Goal: Task Accomplishment & Management: Manage account settings

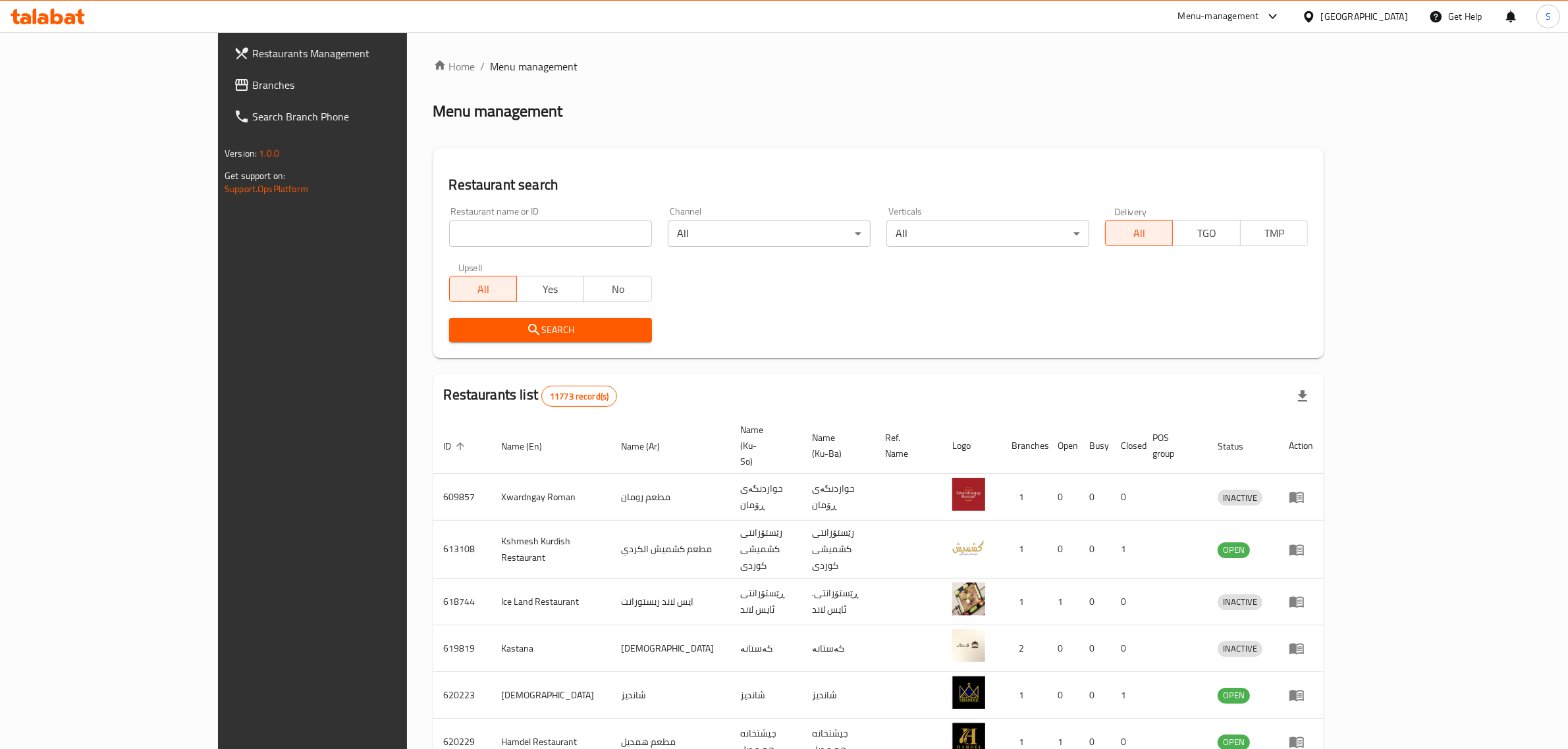
click at [449, 242] on input "search" at bounding box center [550, 234] width 203 height 26
paste input "706257"
type input "706257"
click at [517, 331] on span "Search" at bounding box center [550, 330] width 181 height 16
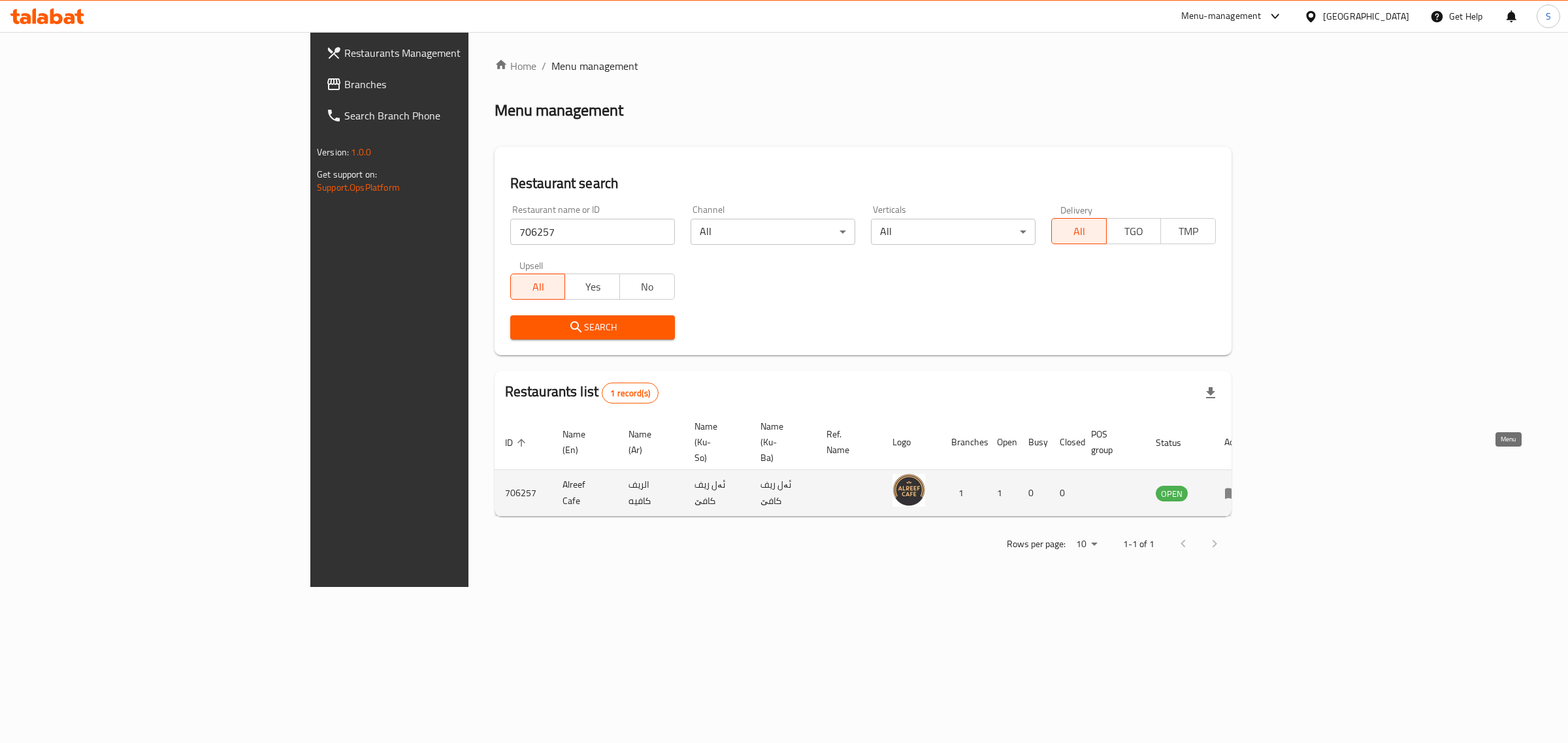
click at [1239, 488] on icon "enhanced table" at bounding box center [1232, 494] width 14 height 11
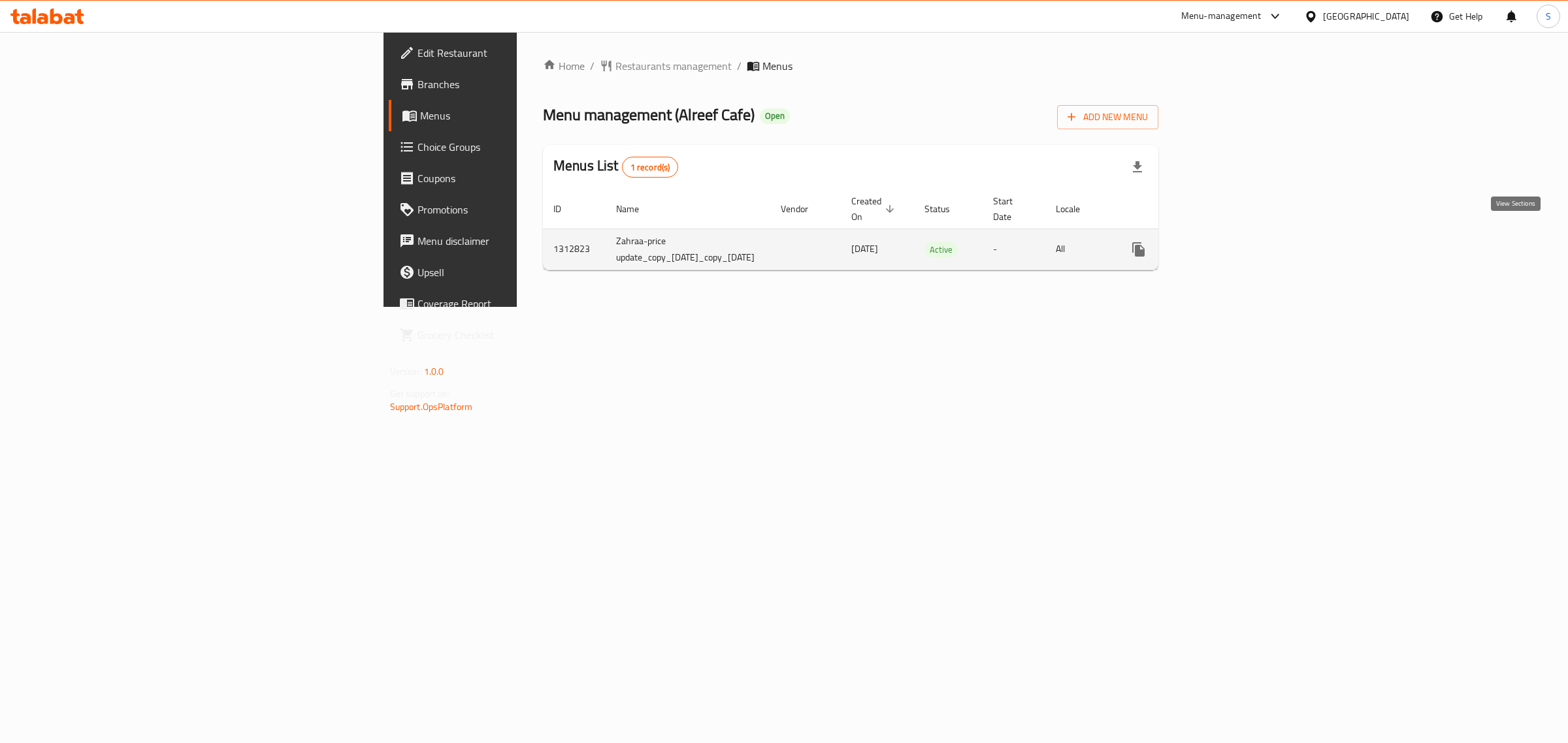
click at [1240, 242] on icon "enhanced table" at bounding box center [1232, 249] width 15 height 15
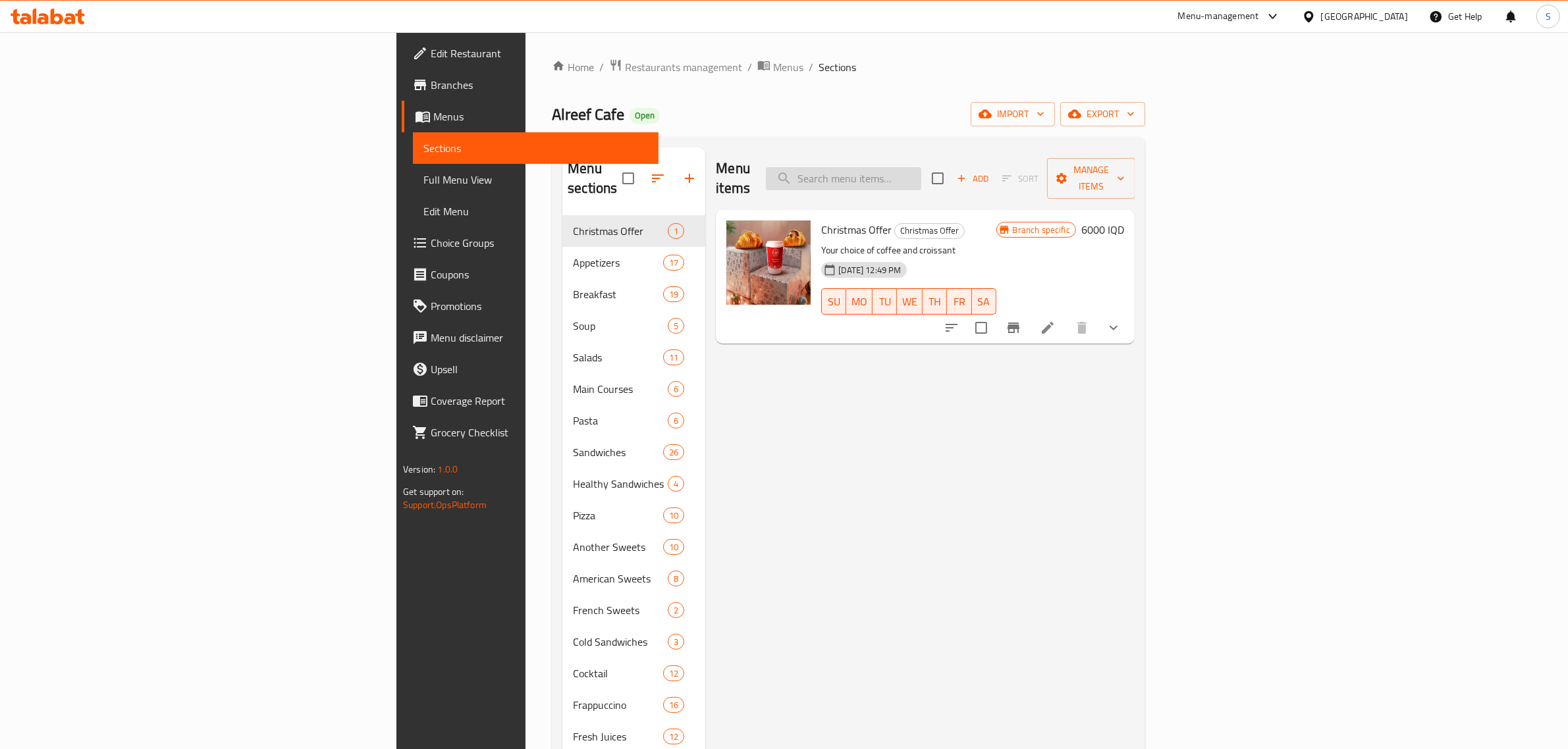
click at [922, 167] on input "search" at bounding box center [844, 179] width 155 height 23
click at [922, 175] on input "search" at bounding box center [844, 179] width 155 height 23
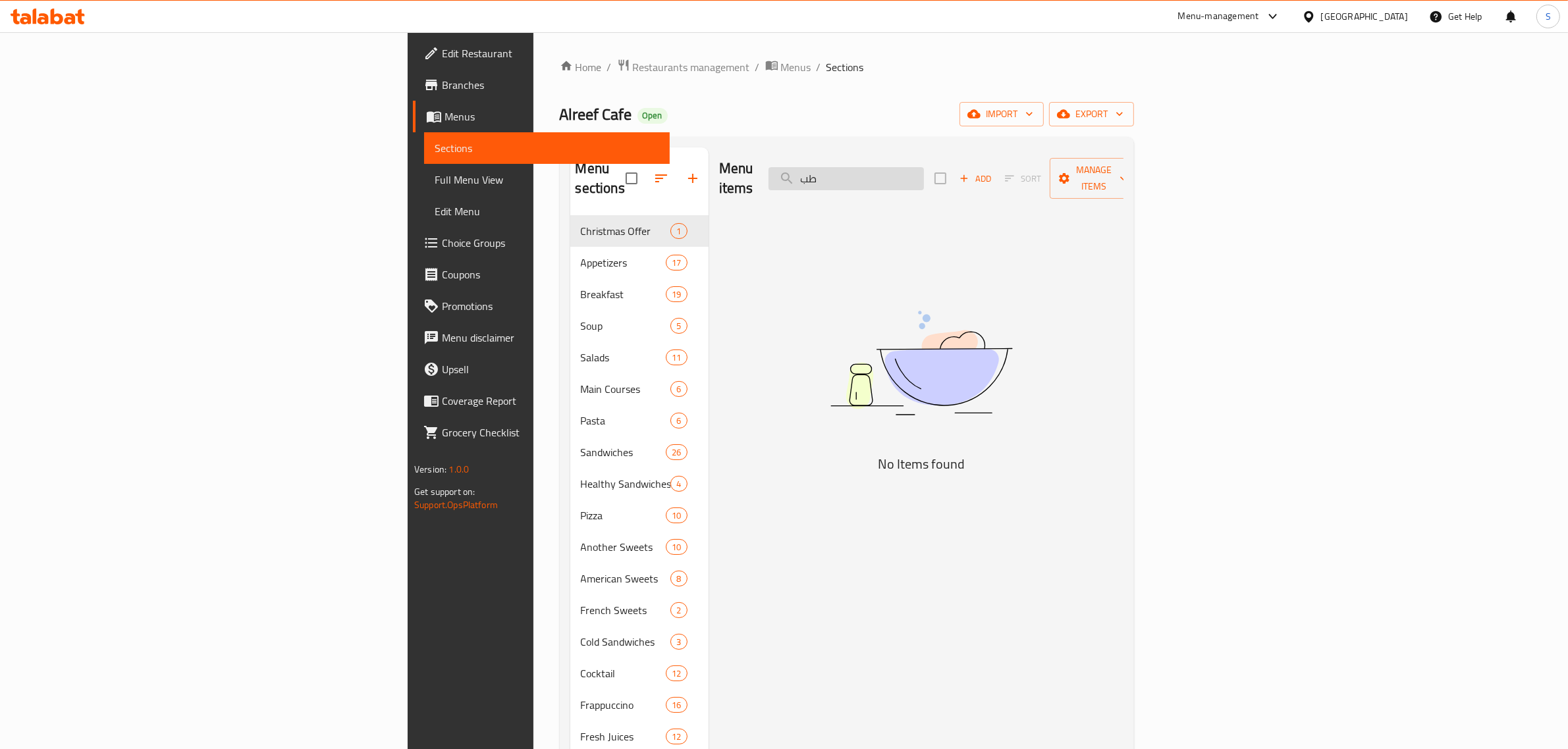
type input "ط"
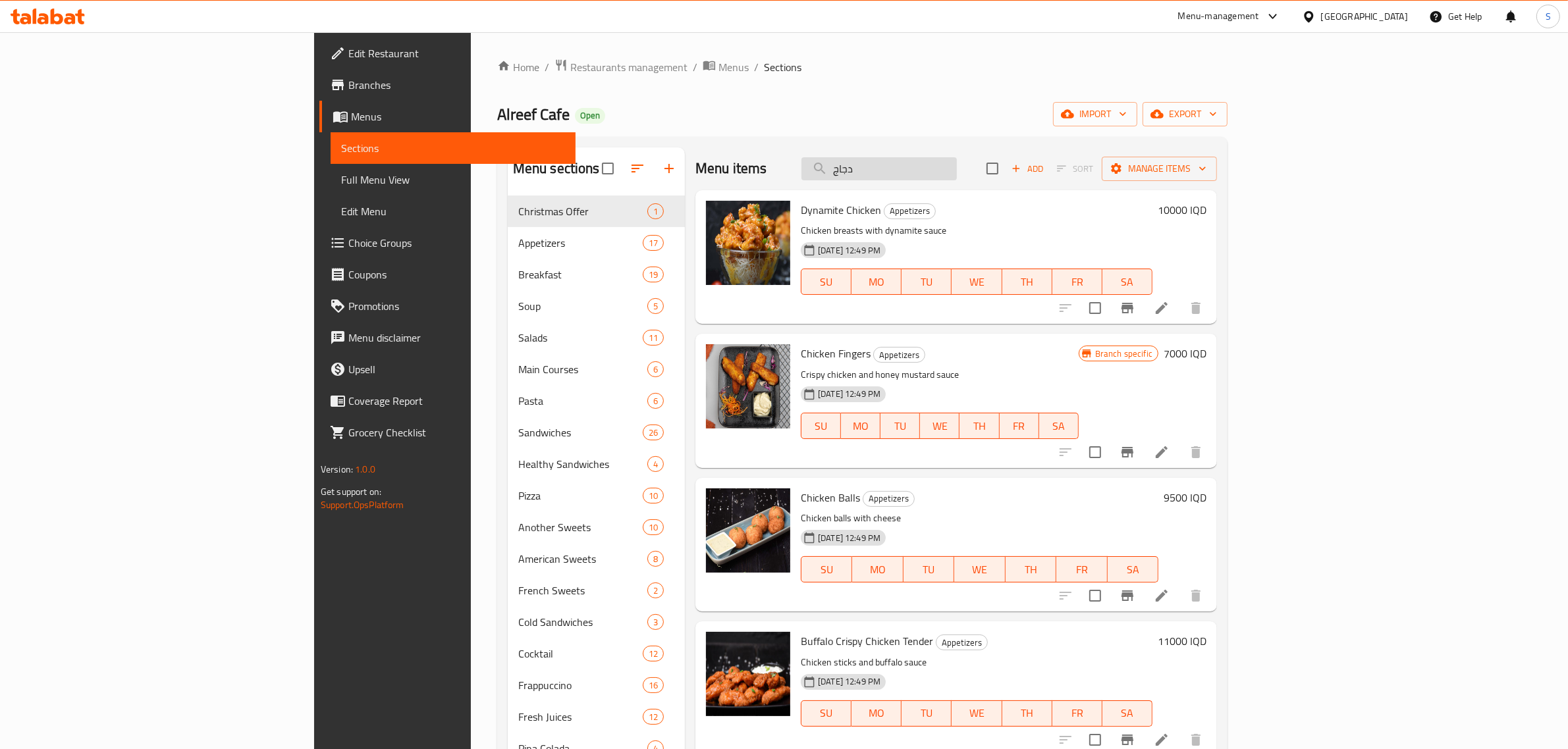
click at [957, 173] on input "دجاج" at bounding box center [878, 169] width 155 height 23
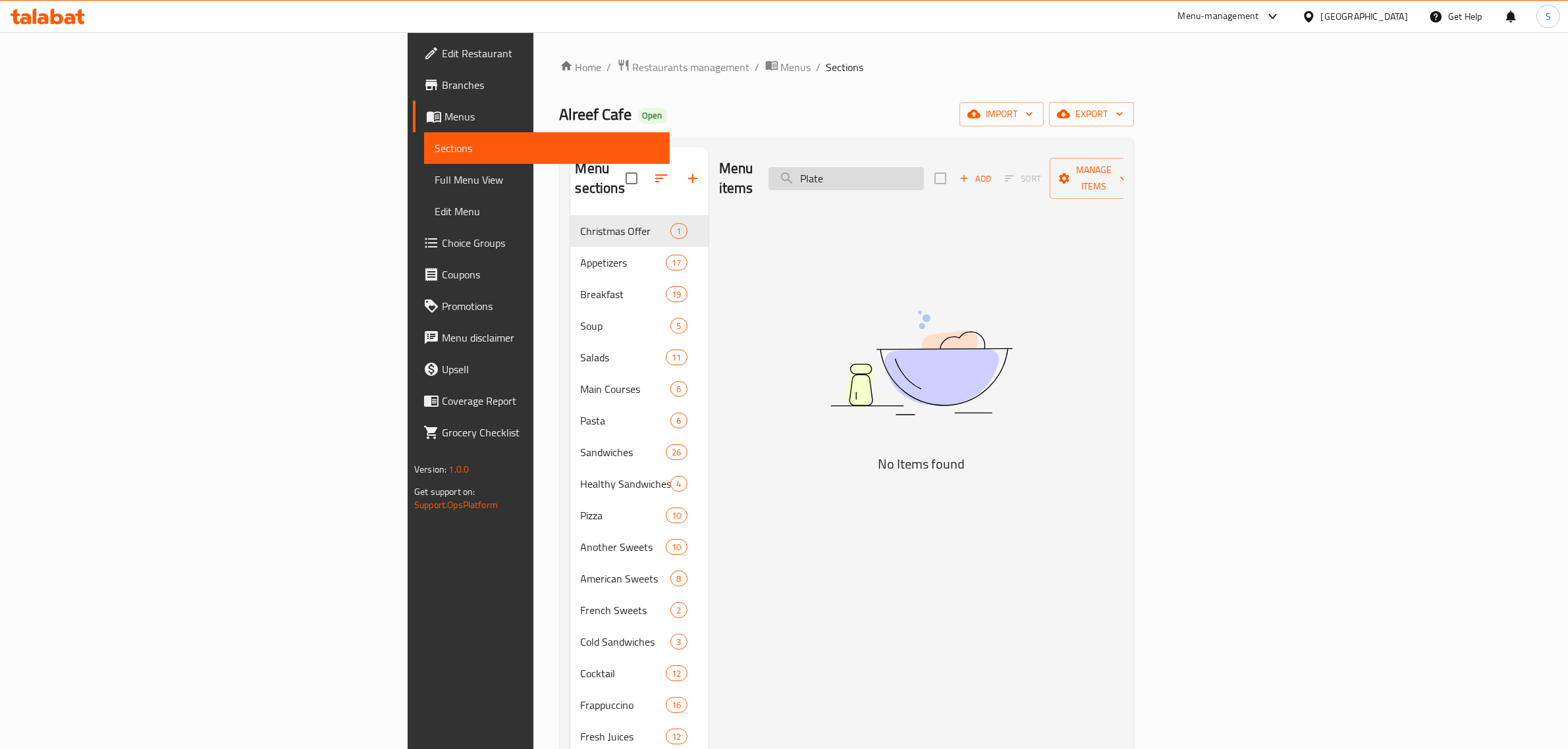
click at [924, 173] on input "Plate" at bounding box center [846, 179] width 155 height 23
type input "ح"
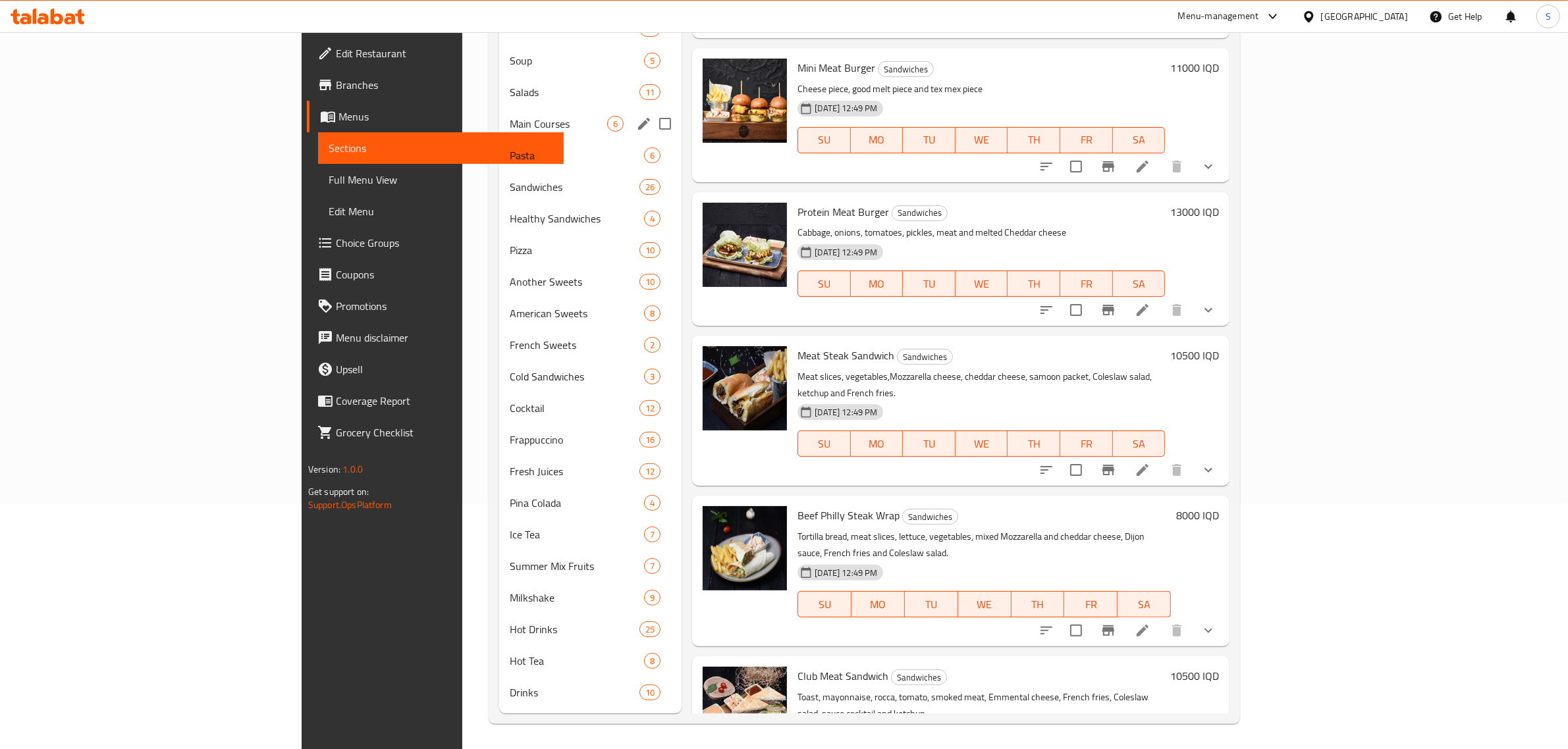
scroll to position [597, 0]
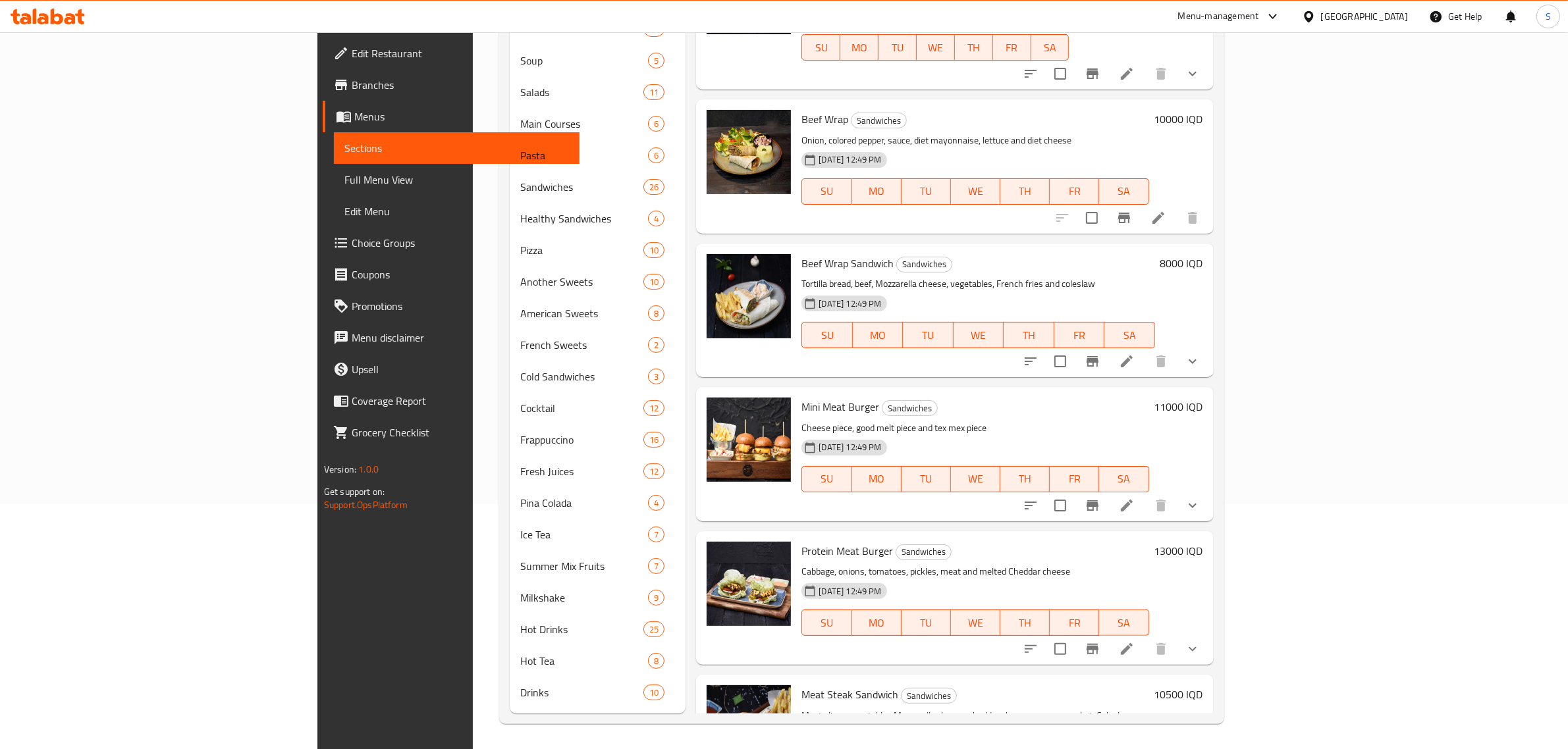
type input "لحم"
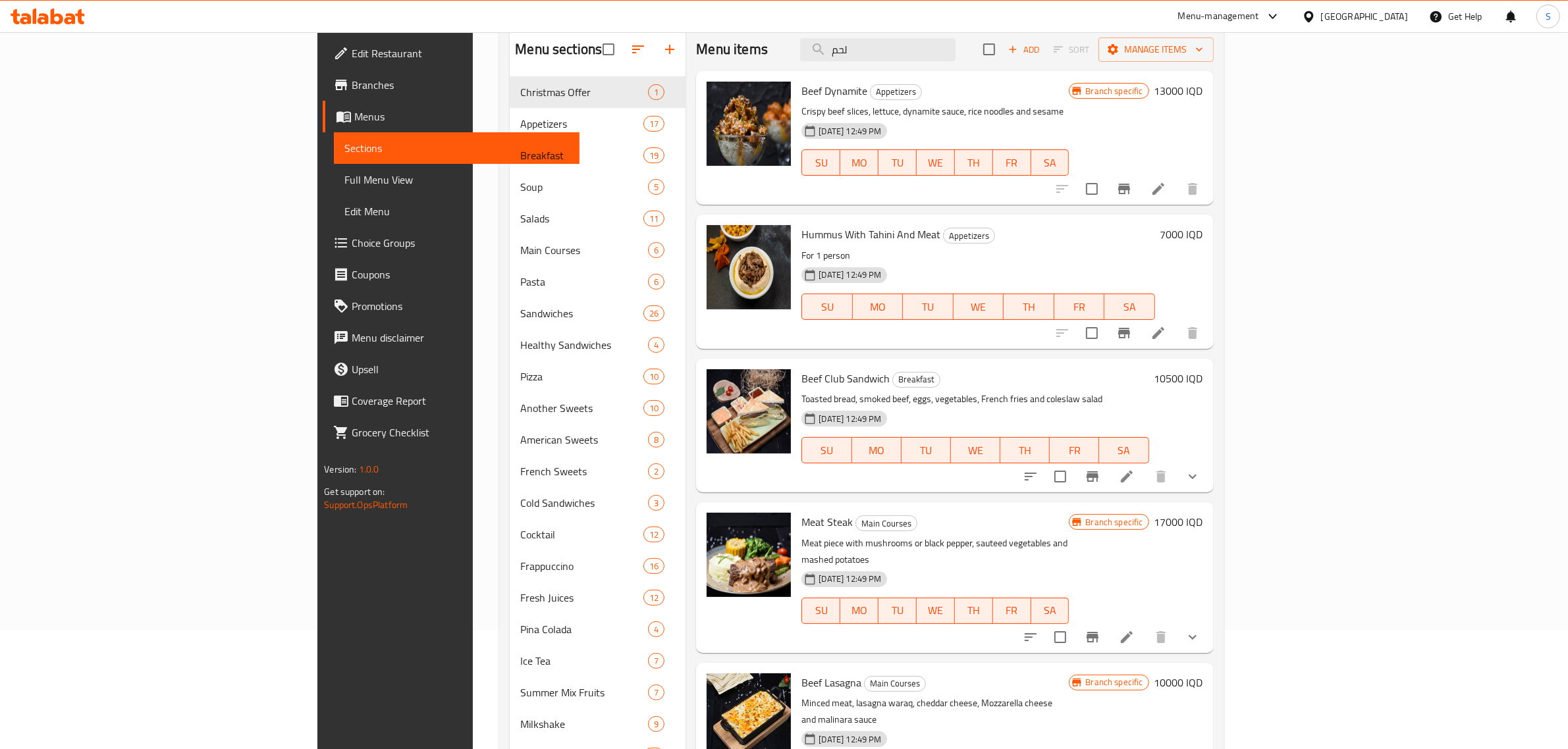
scroll to position [0, 0]
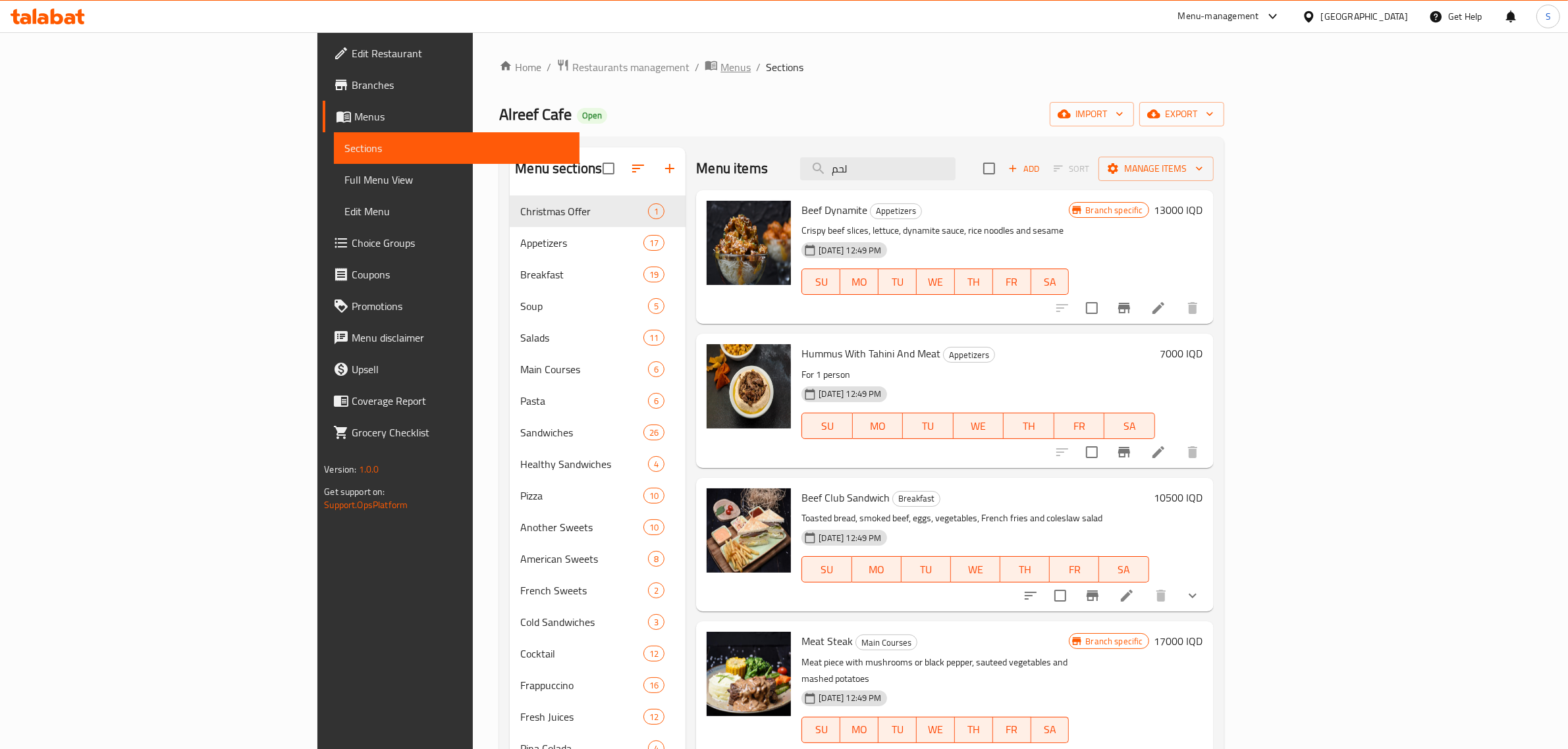
click at [721, 68] on span "Menus" at bounding box center [736, 67] width 30 height 16
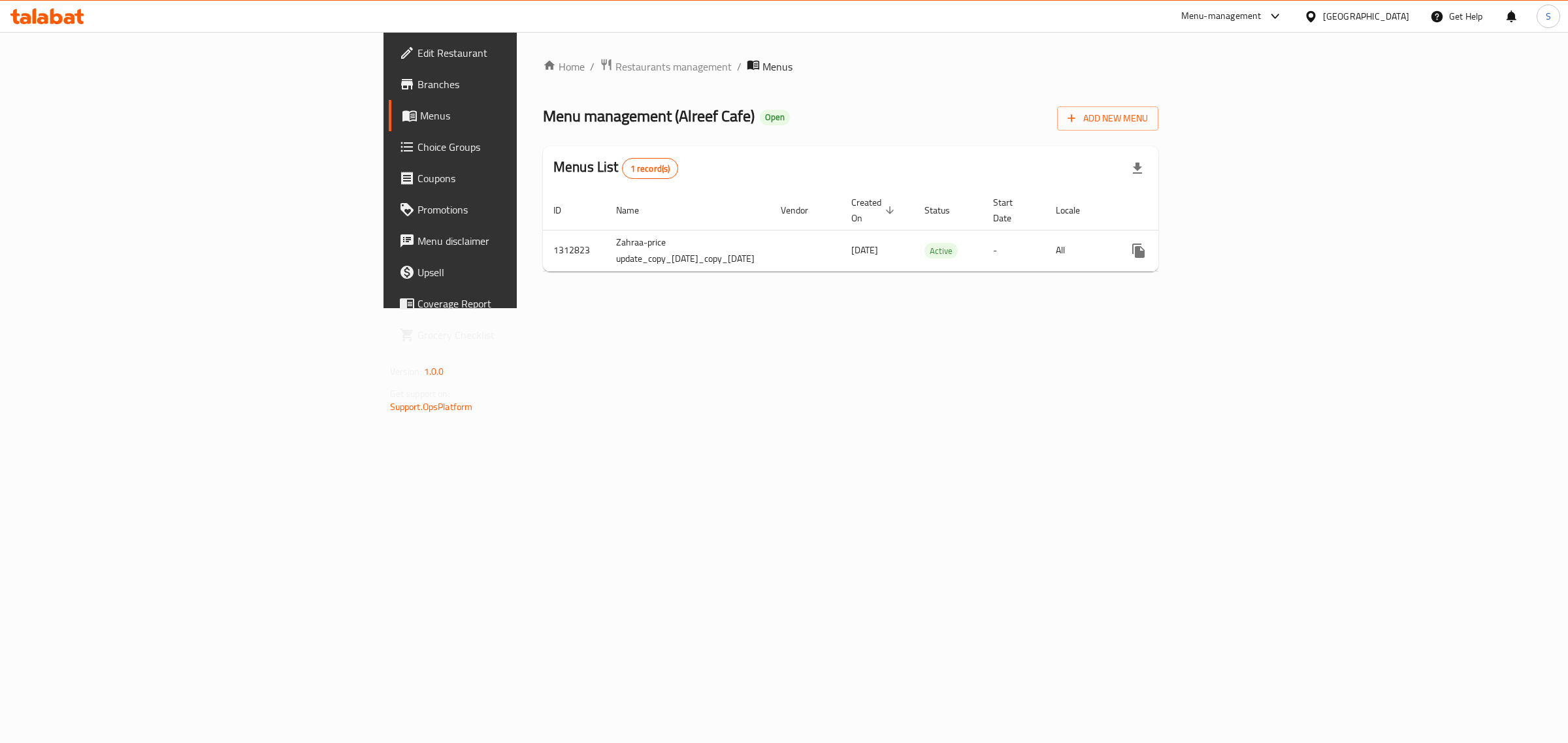
click at [543, 79] on div "Home / Restaurants management / Menus Menu management ( Alreef Cafe ) Open Add …" at bounding box center [851, 170] width 615 height 224
click at [615, 70] on span "Restaurants management" at bounding box center [674, 66] width 117 height 15
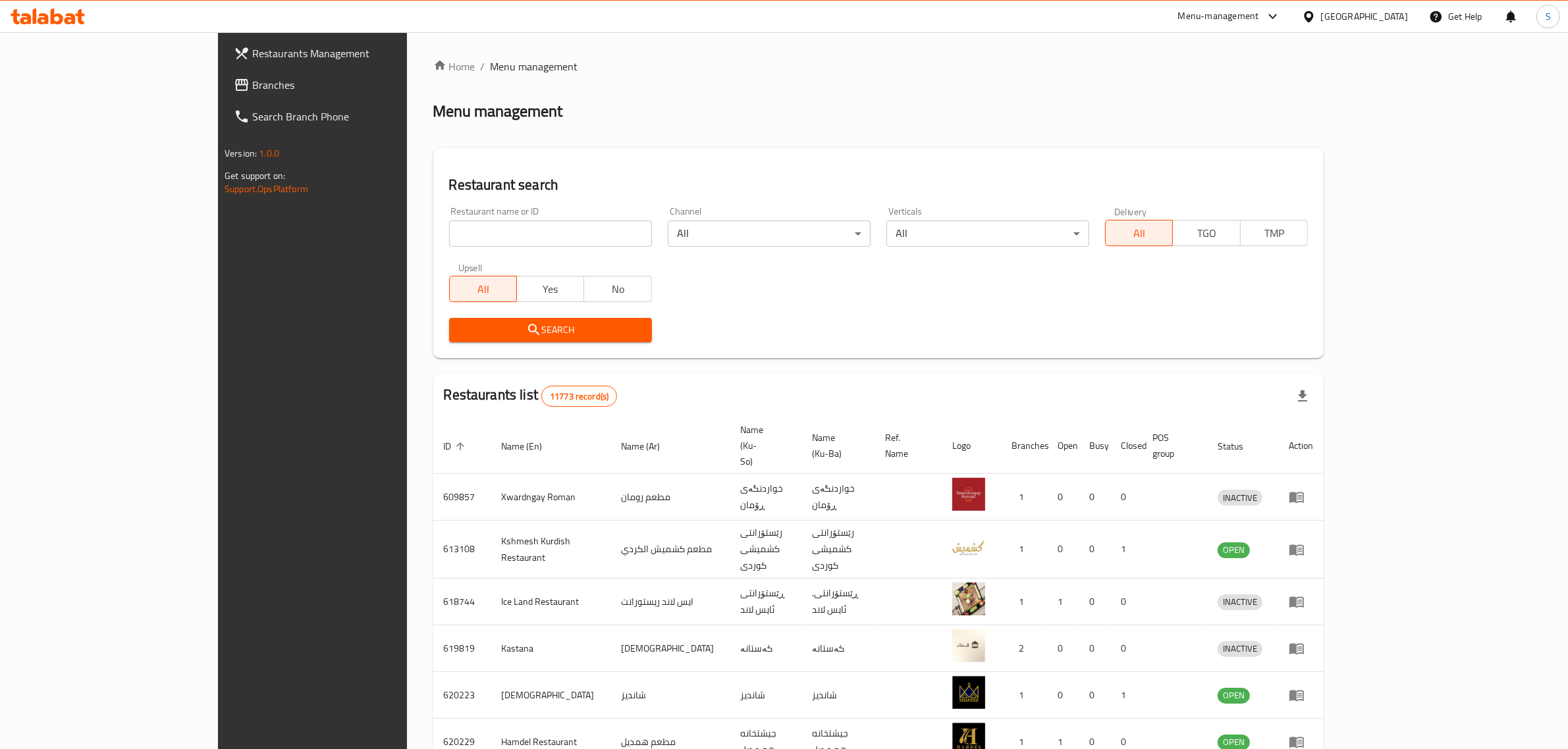
click at [513, 245] on input "search" at bounding box center [550, 234] width 203 height 26
paste input "668007"
type input "668007"
click at [531, 328] on span "Search" at bounding box center [550, 330] width 181 height 16
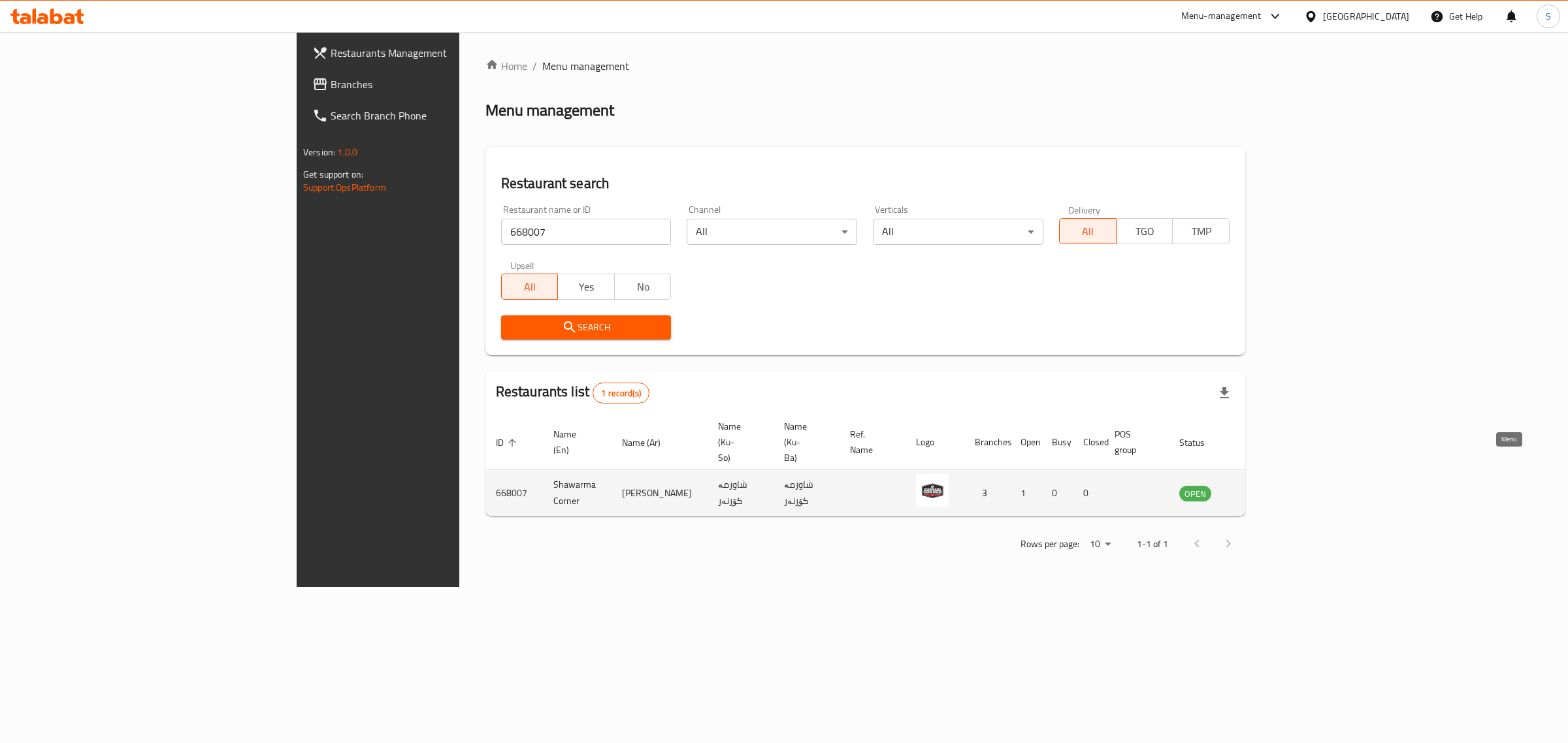
click at [1263, 485] on icon "enhanced table" at bounding box center [1255, 493] width 15 height 15
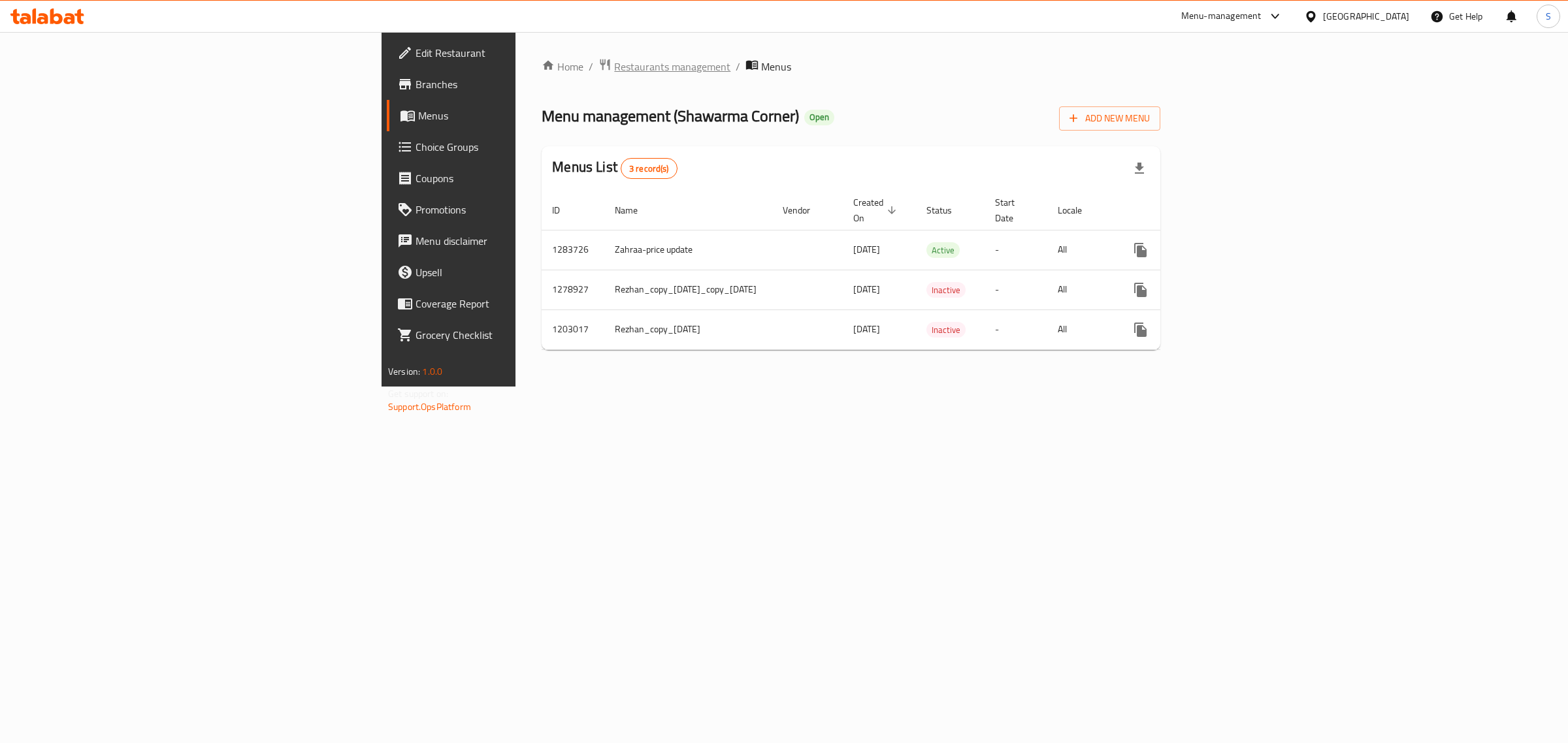
click at [614, 67] on span "Restaurants management" at bounding box center [672, 66] width 117 height 15
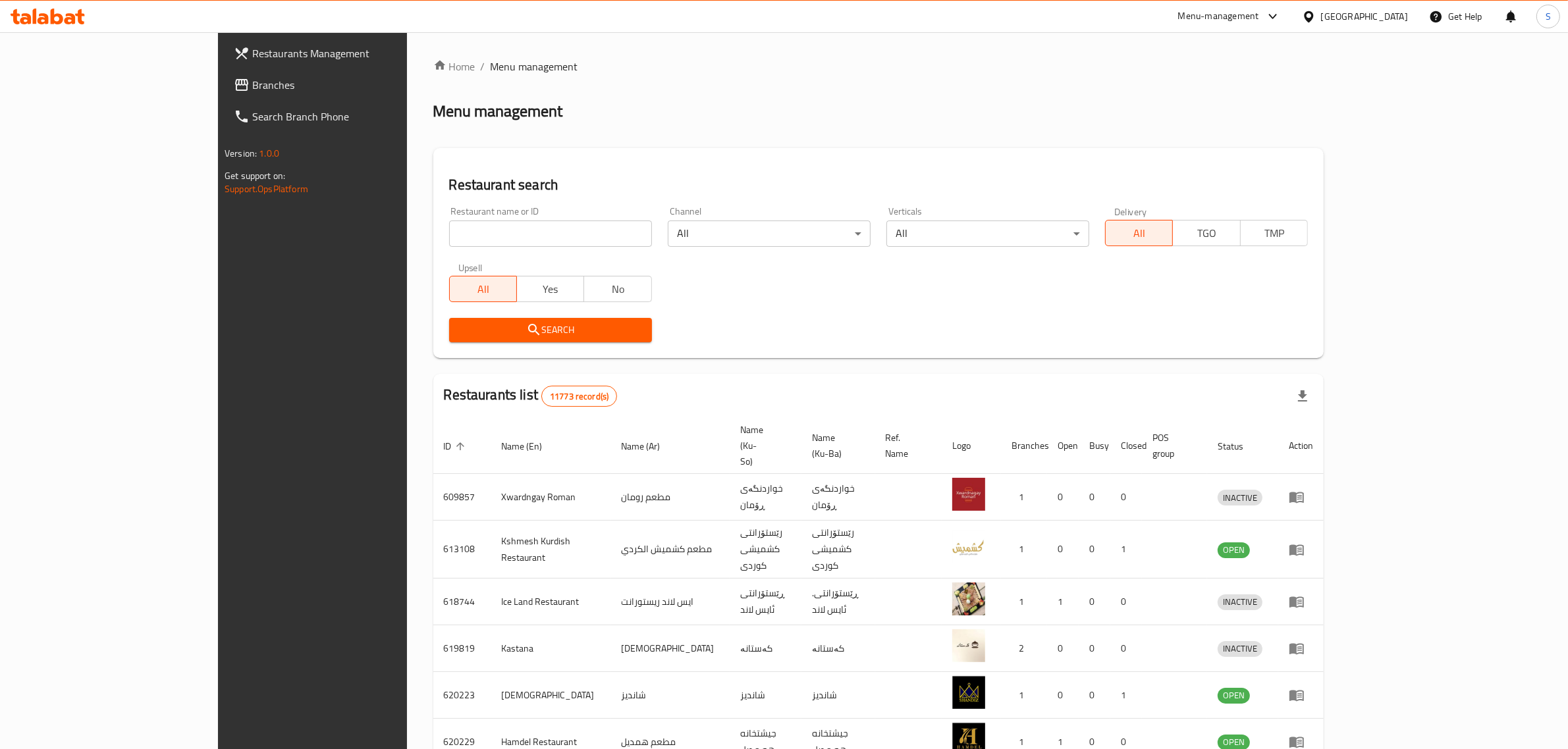
click at [449, 225] on input "search" at bounding box center [550, 234] width 203 height 26
paste input "669848"
type input "669848"
click at [521, 324] on span "Search" at bounding box center [550, 330] width 181 height 16
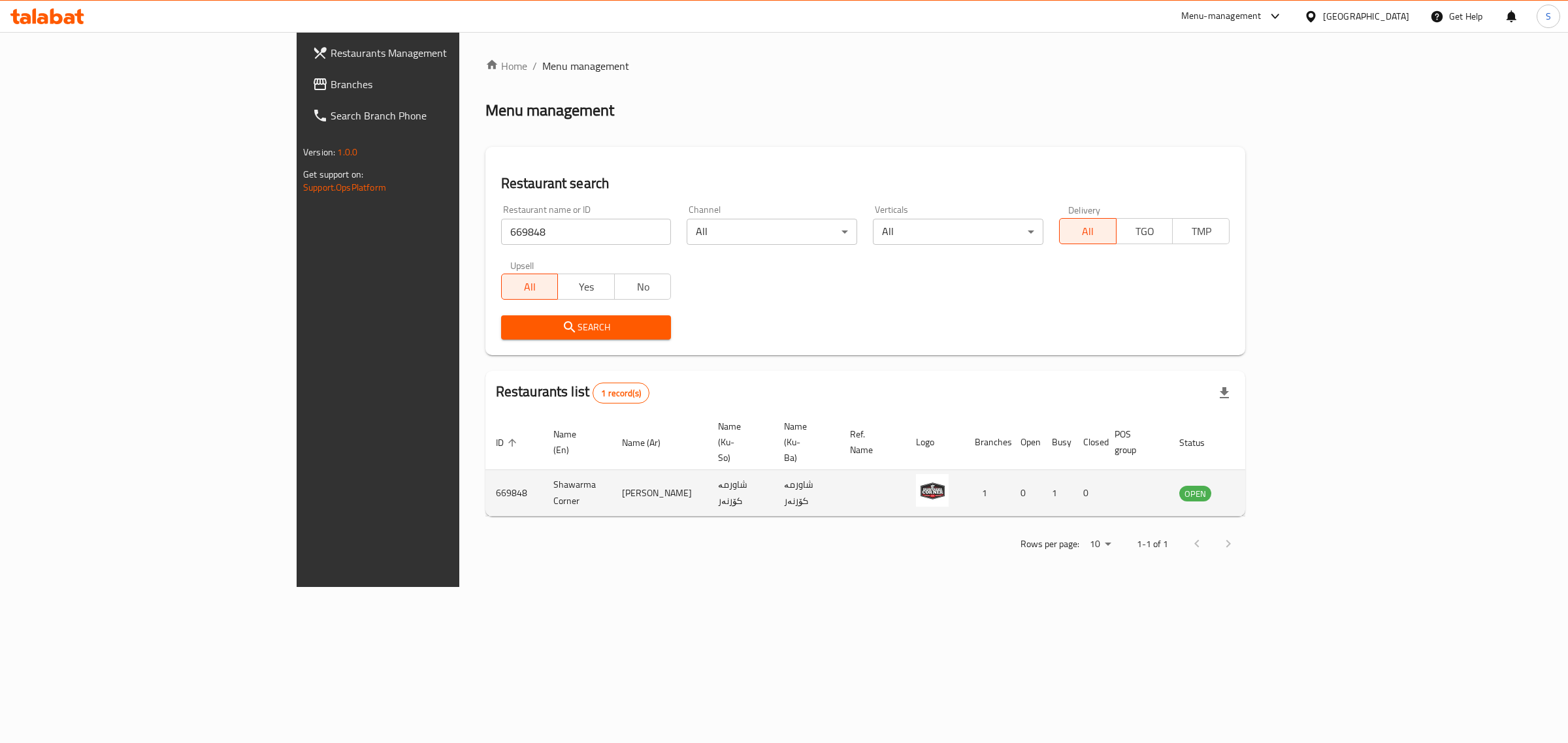
click at [1263, 485] on icon "enhanced table" at bounding box center [1255, 493] width 15 height 15
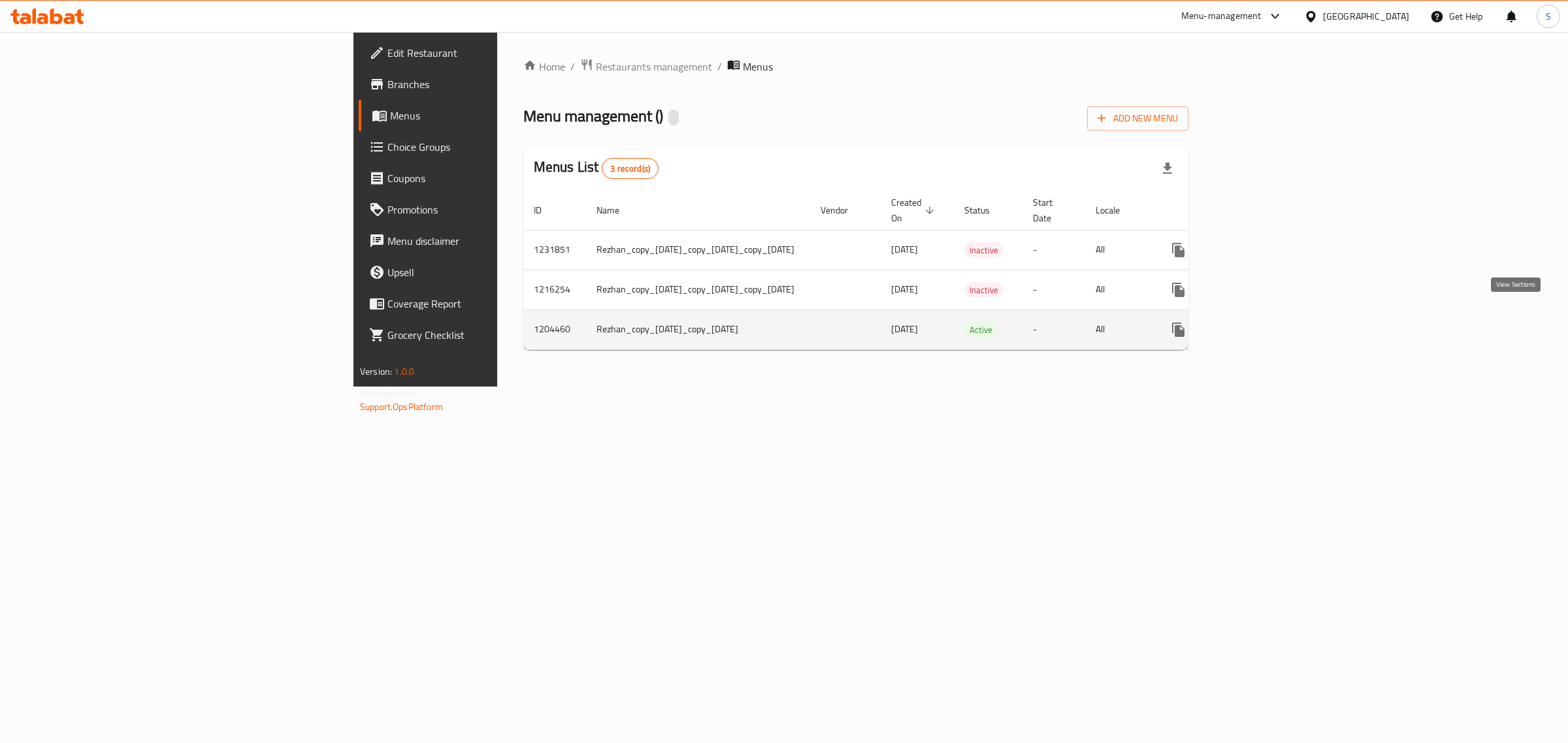
click at [1280, 322] on icon "enhanced table" at bounding box center [1272, 329] width 15 height 15
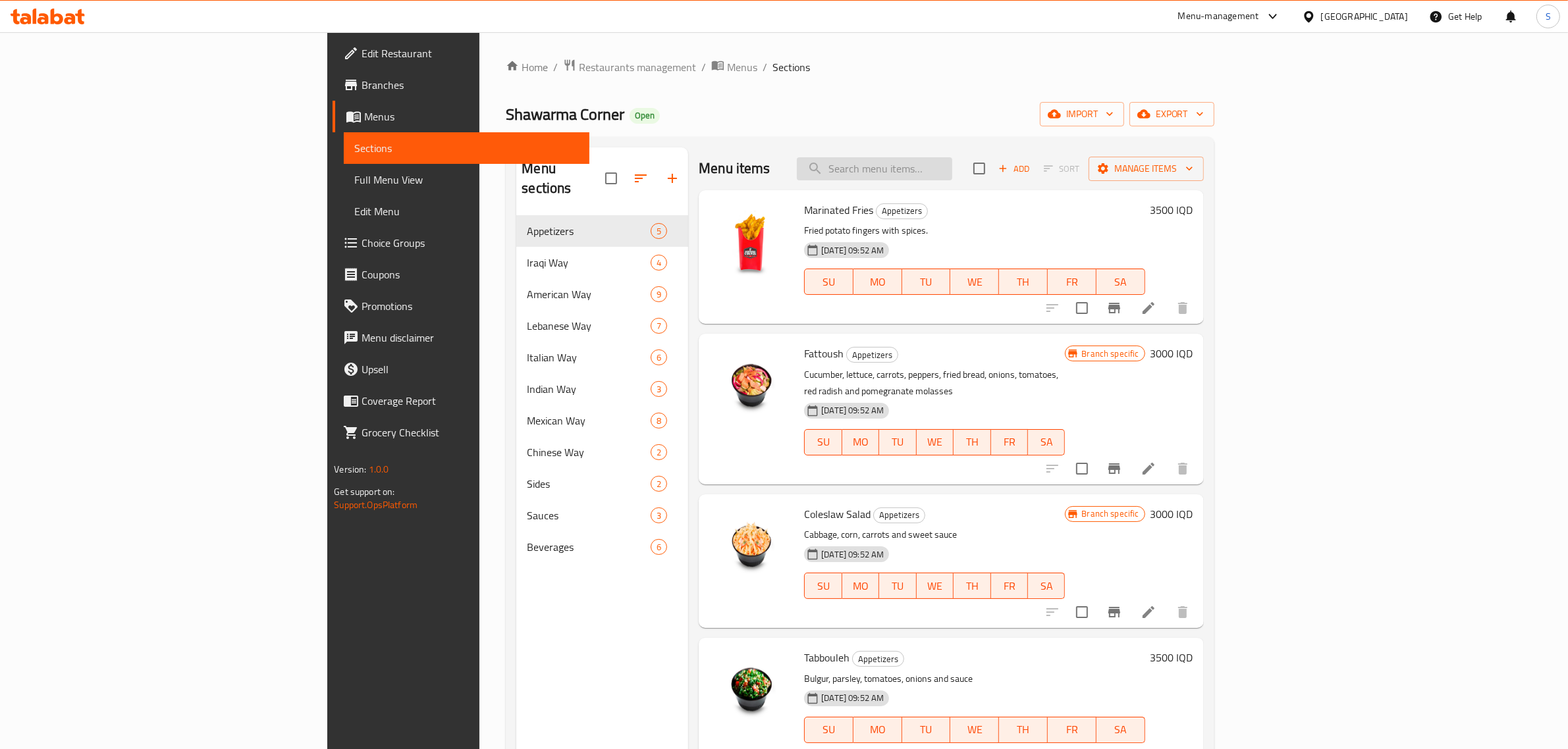
click at [952, 170] on input "search" at bounding box center [874, 169] width 155 height 23
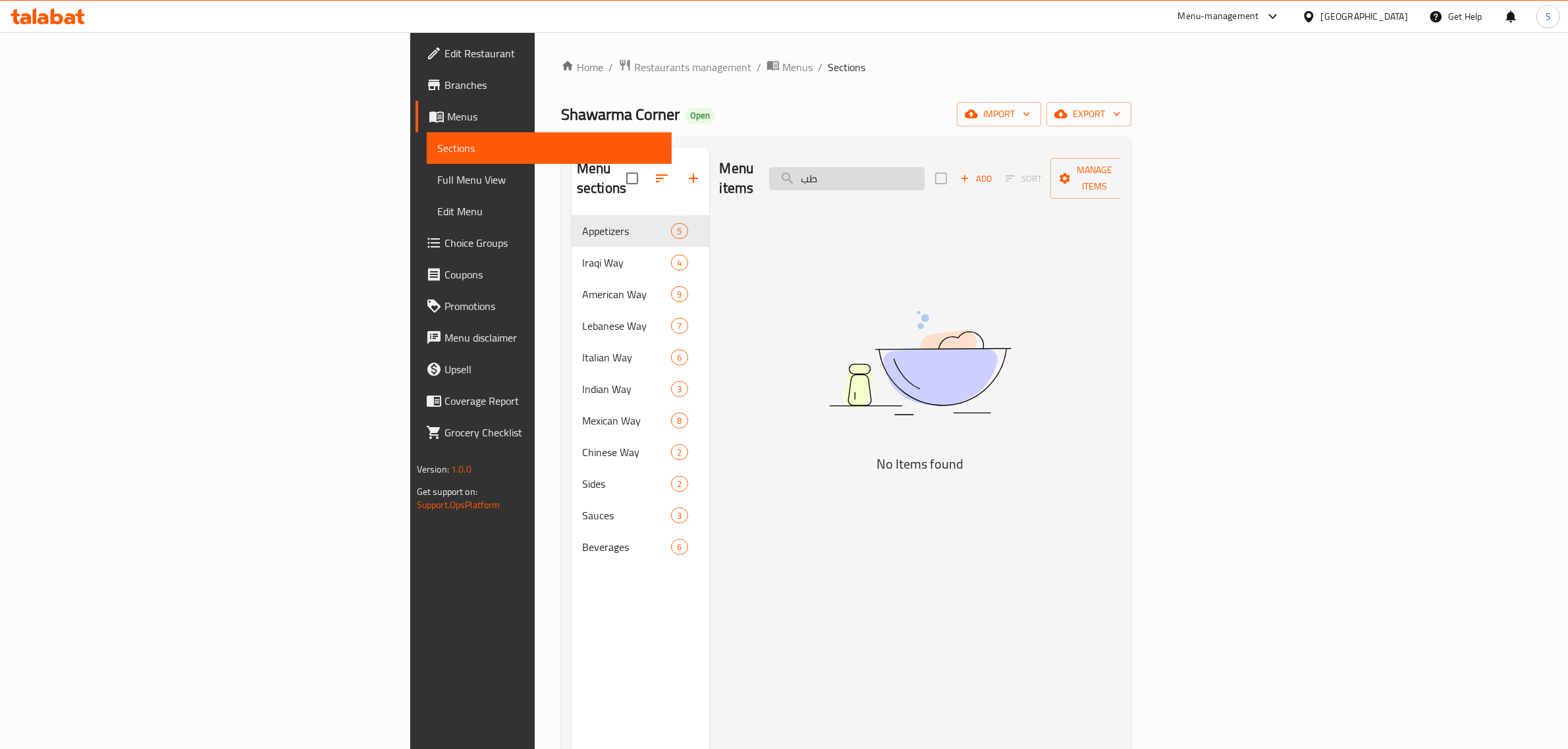
type input "ط"
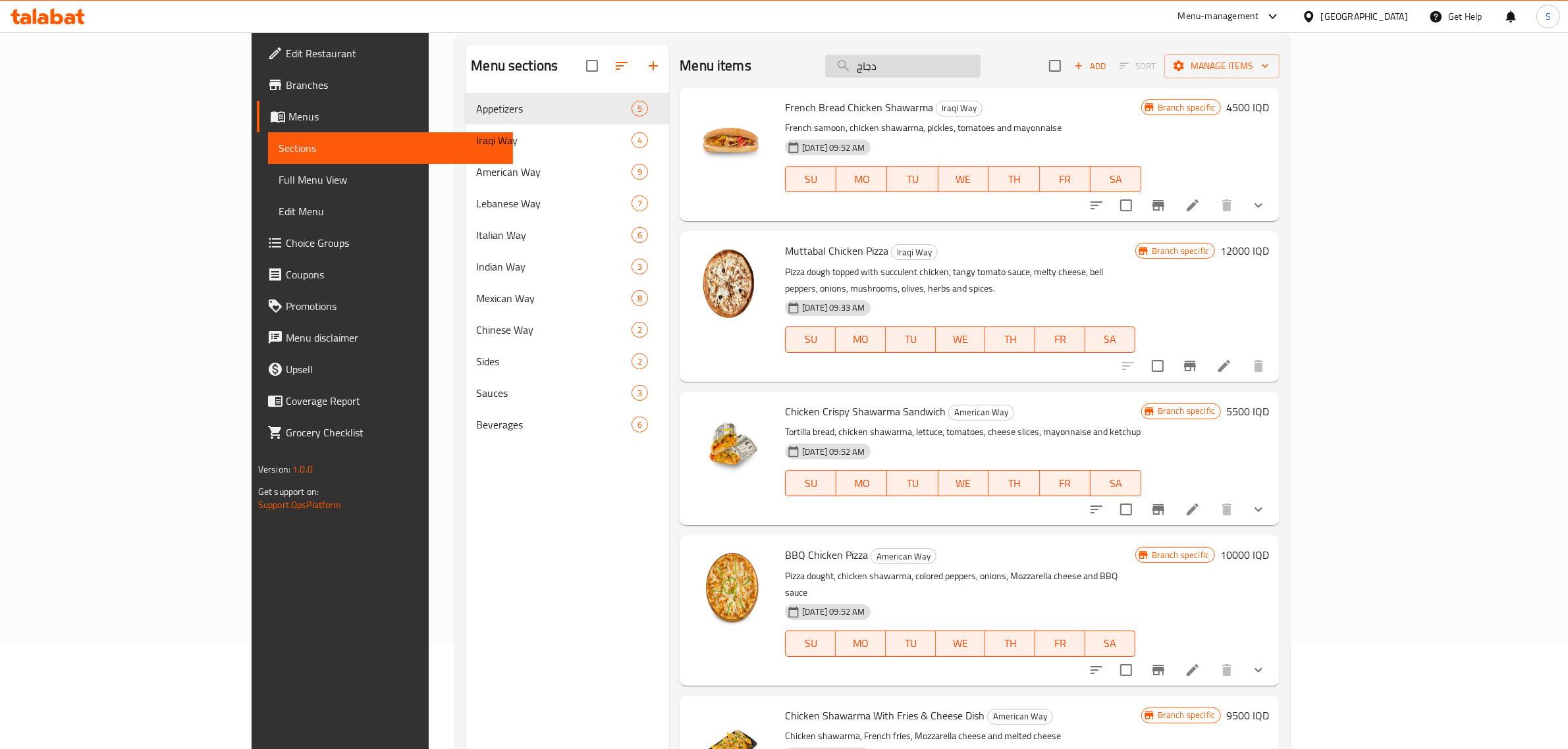
click at [945, 74] on input "دجاج" at bounding box center [902, 65] width 155 height 23
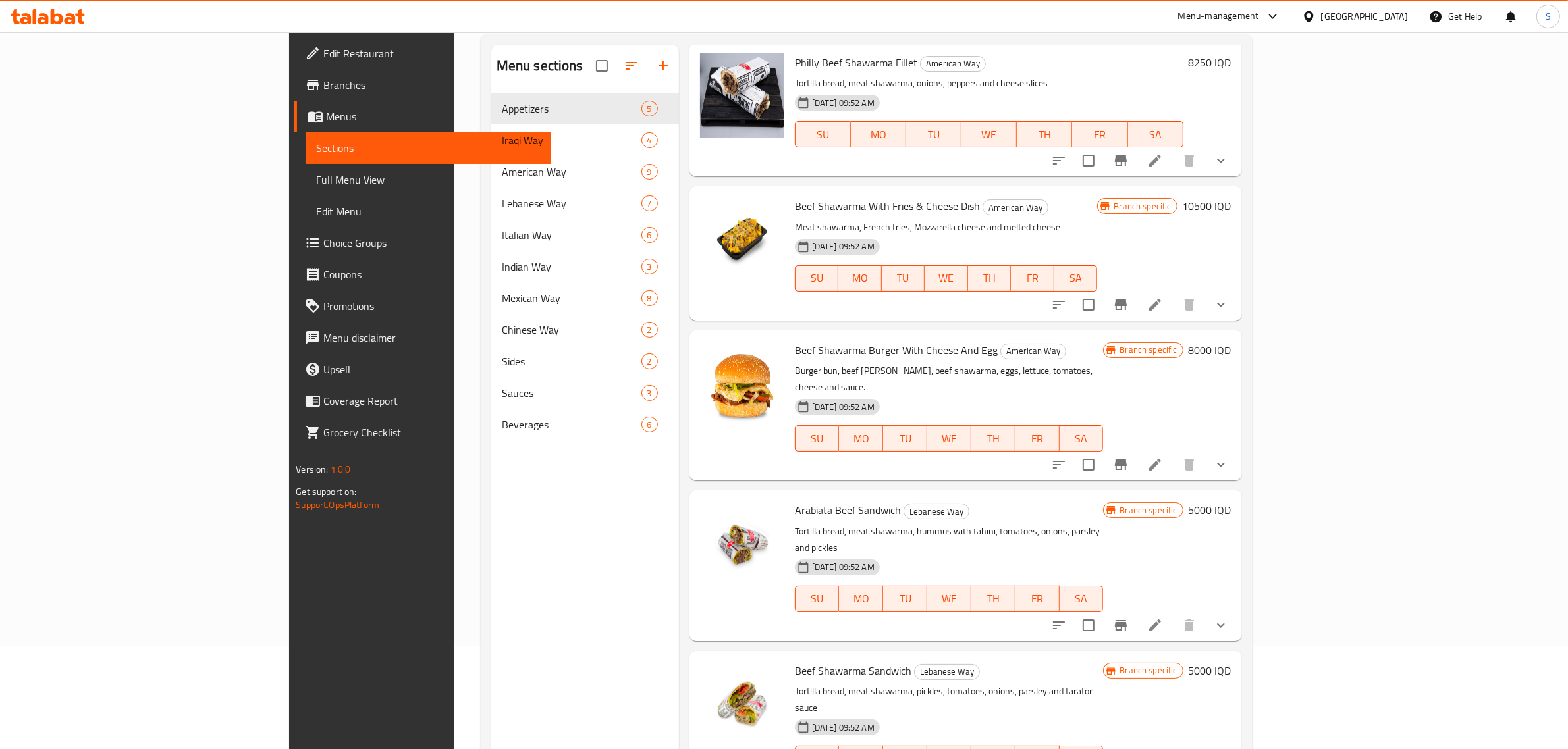
scroll to position [658, 0]
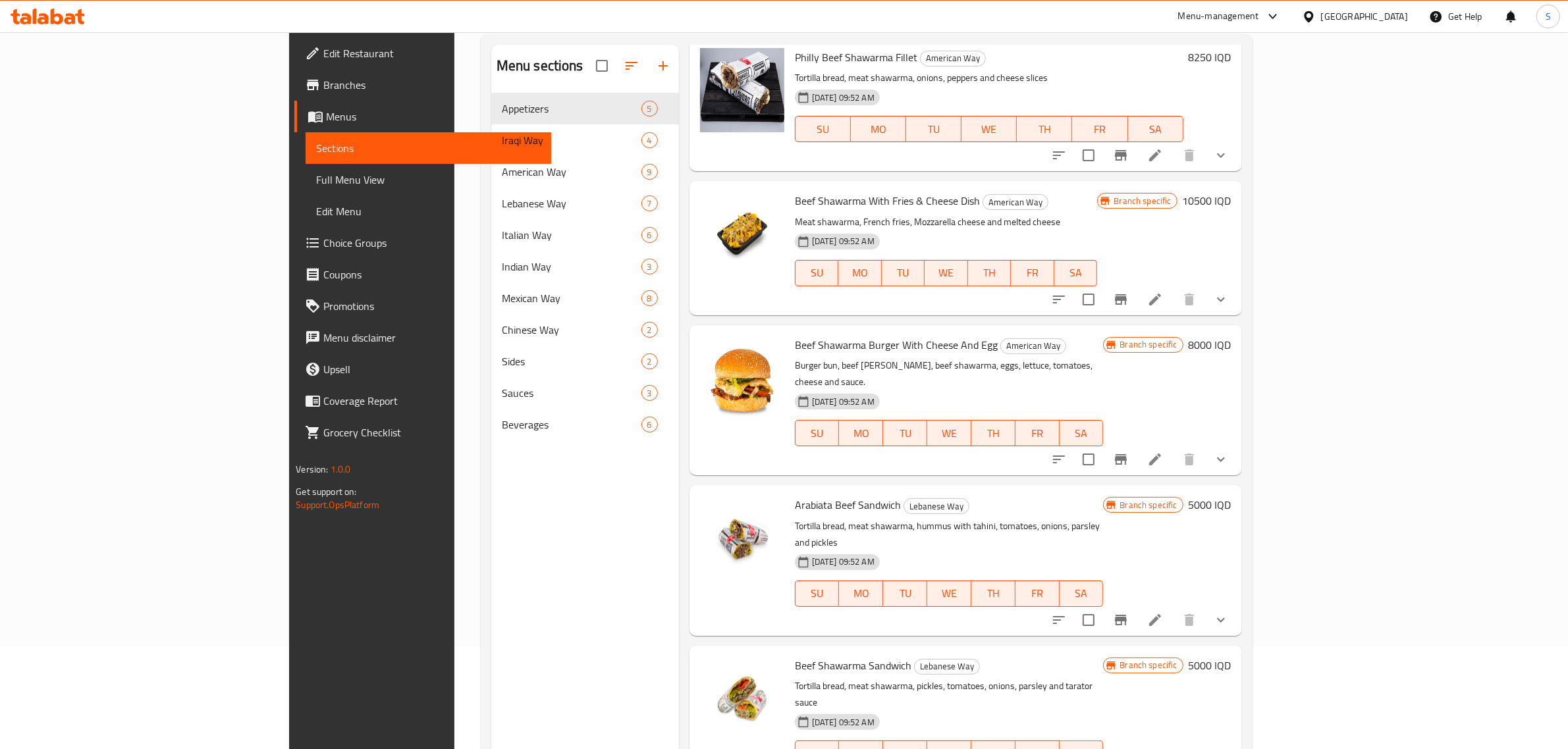
type input "لحم"
click at [1137, 284] on button "Branch-specific-item" at bounding box center [1121, 300] width 31 height 31
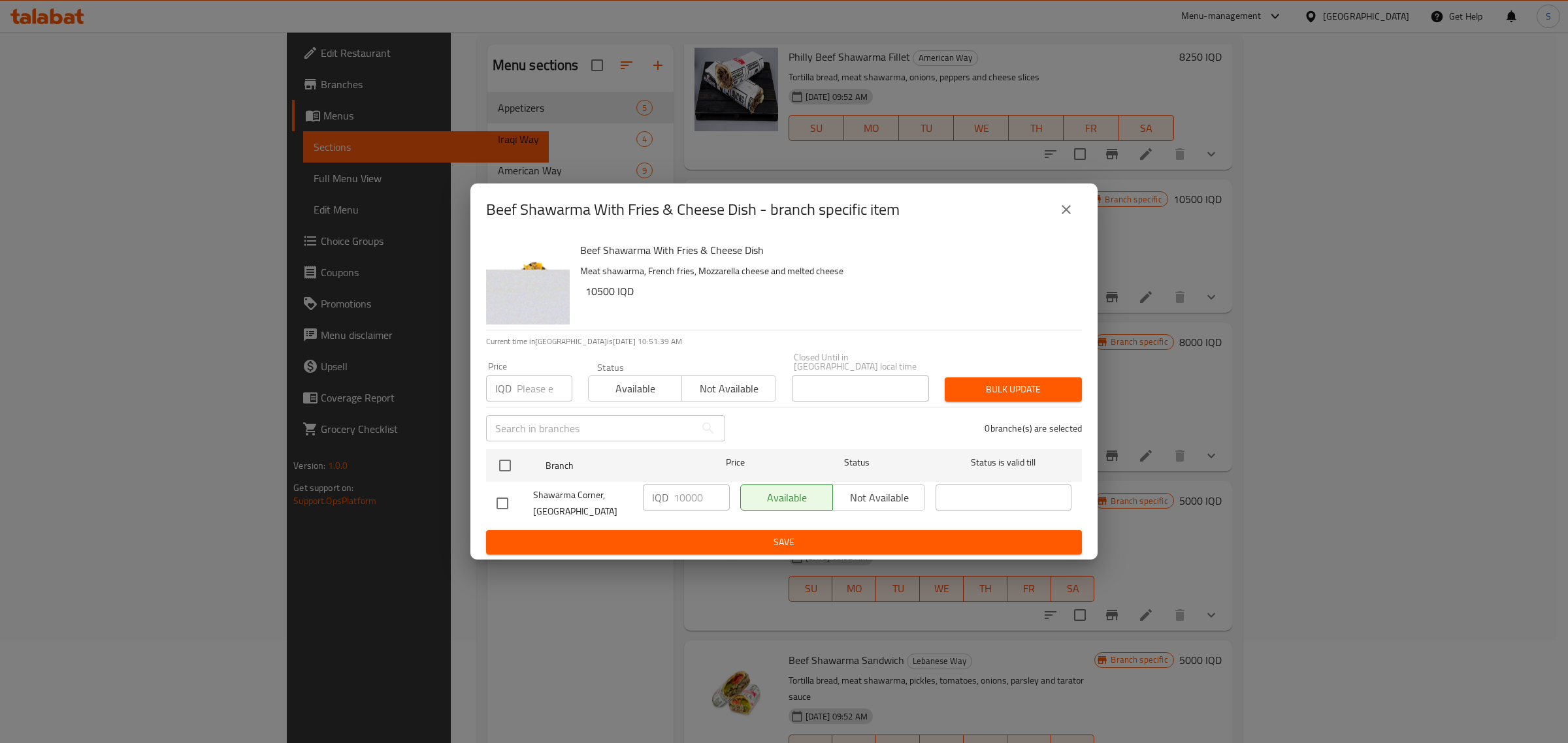
click at [494, 500] on input "checkbox" at bounding box center [502, 503] width 27 height 27
checkbox input "true"
click at [681, 498] on input "10000" at bounding box center [702, 497] width 56 height 26
click at [688, 498] on input "10000" at bounding box center [702, 497] width 56 height 26
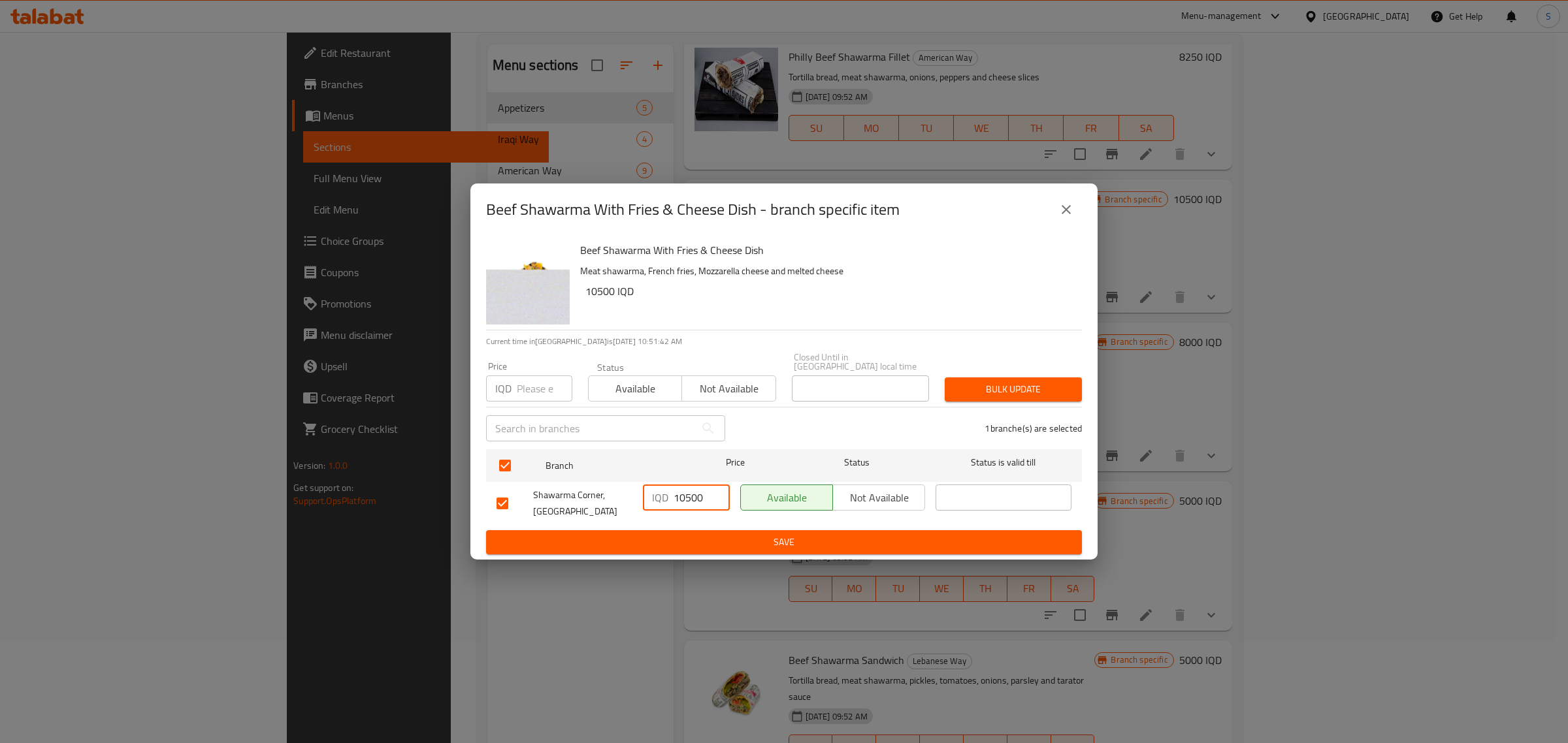
type input "10500"
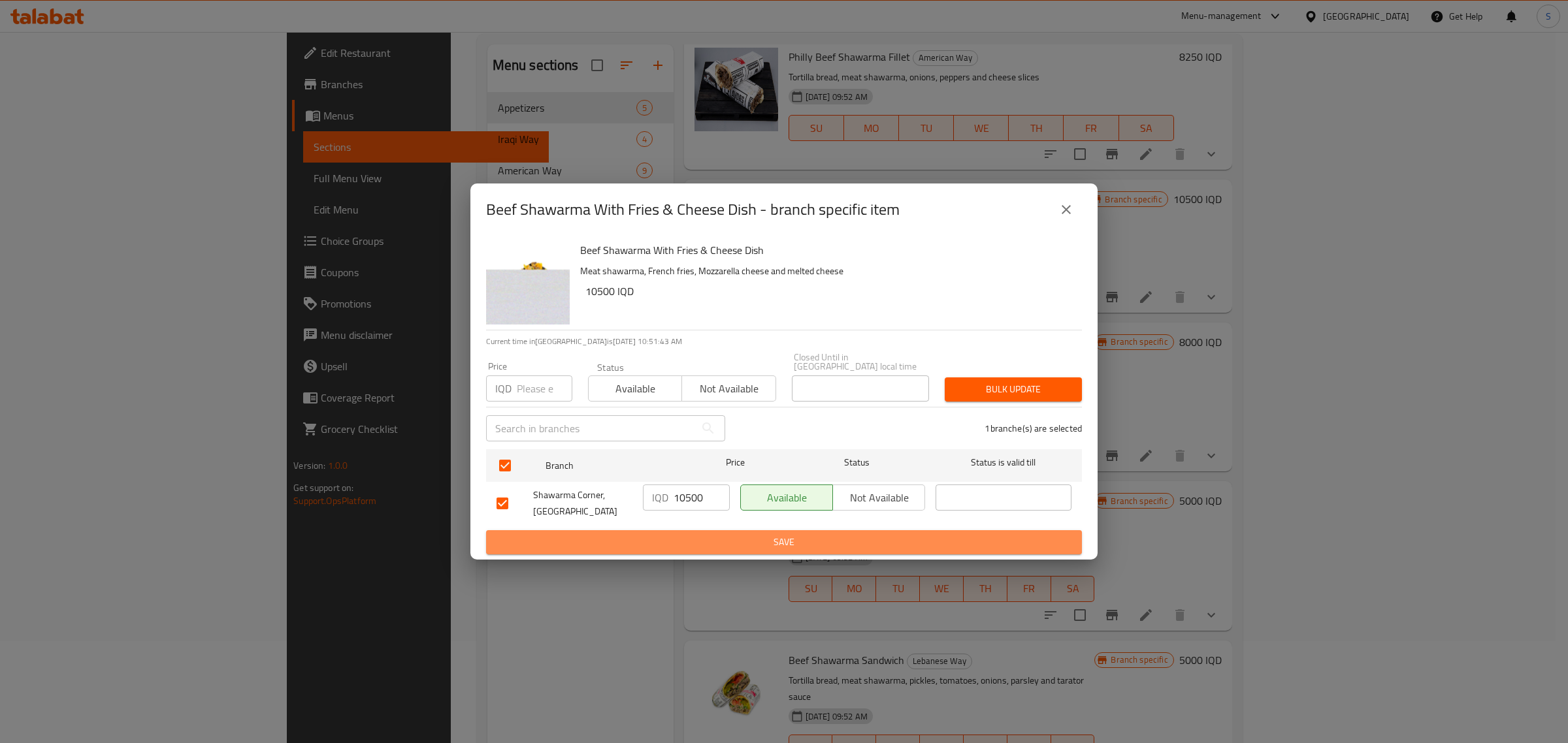
click at [752, 534] on span "Save" at bounding box center [784, 542] width 575 height 16
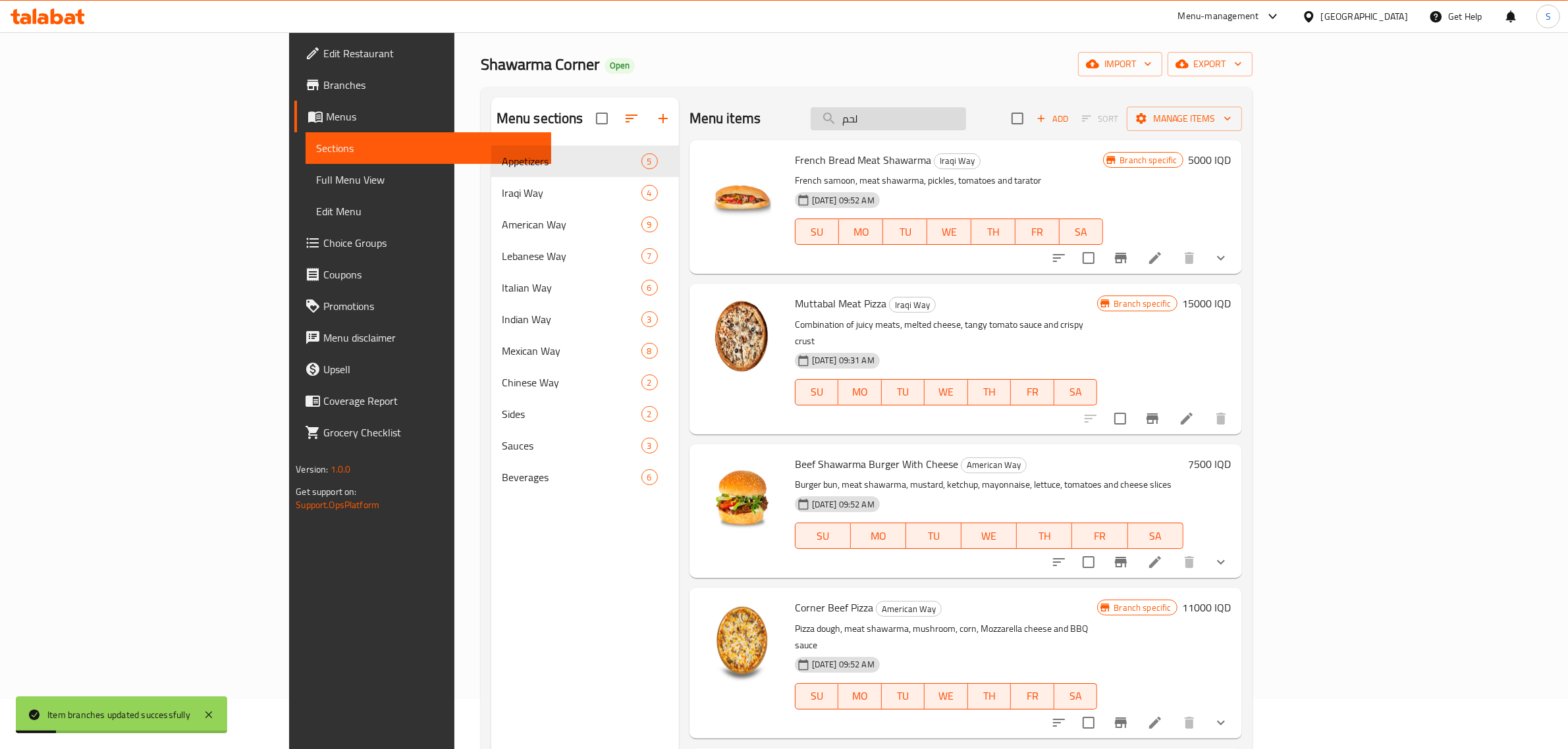
scroll to position [0, 0]
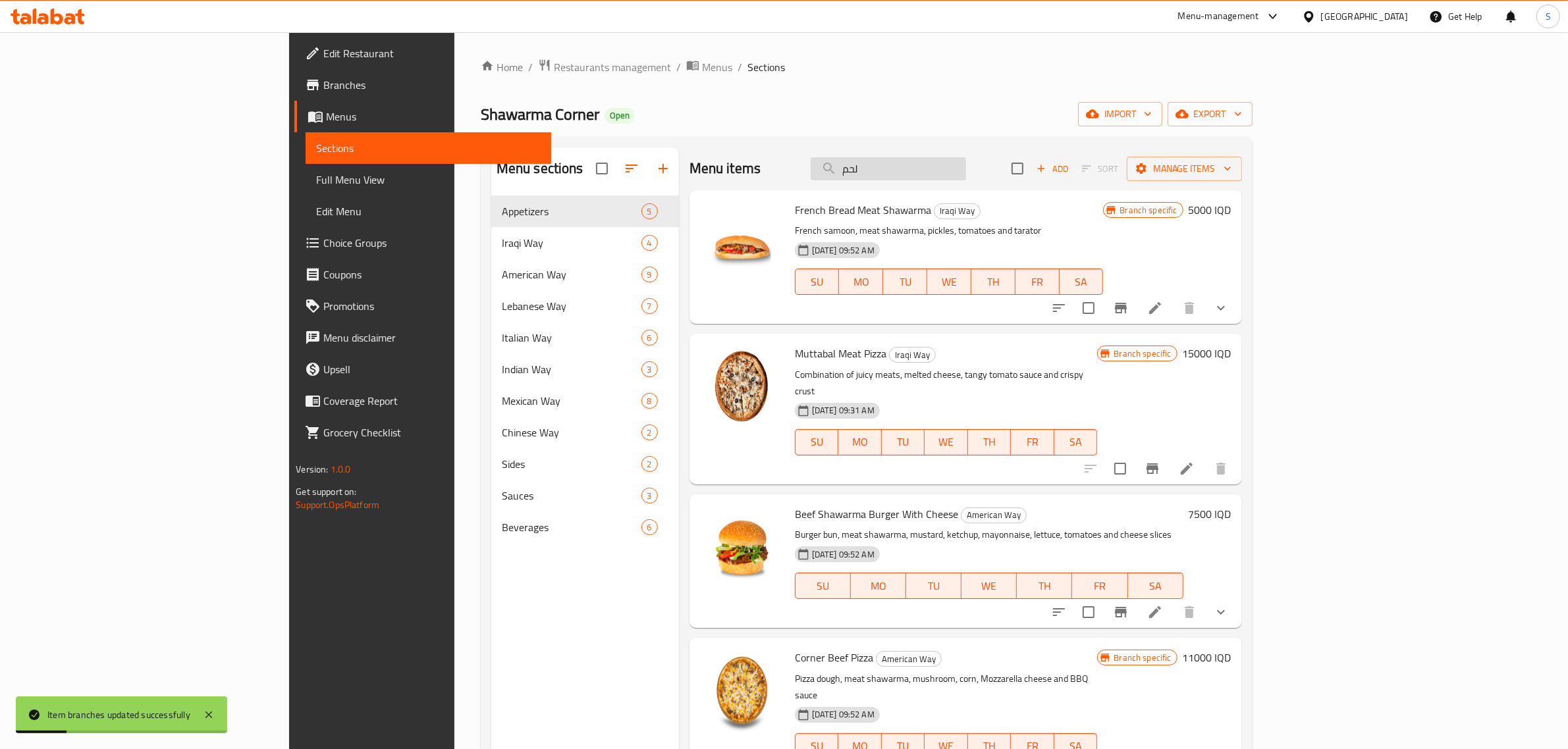
click at [951, 175] on input "لحم" at bounding box center [888, 169] width 155 height 23
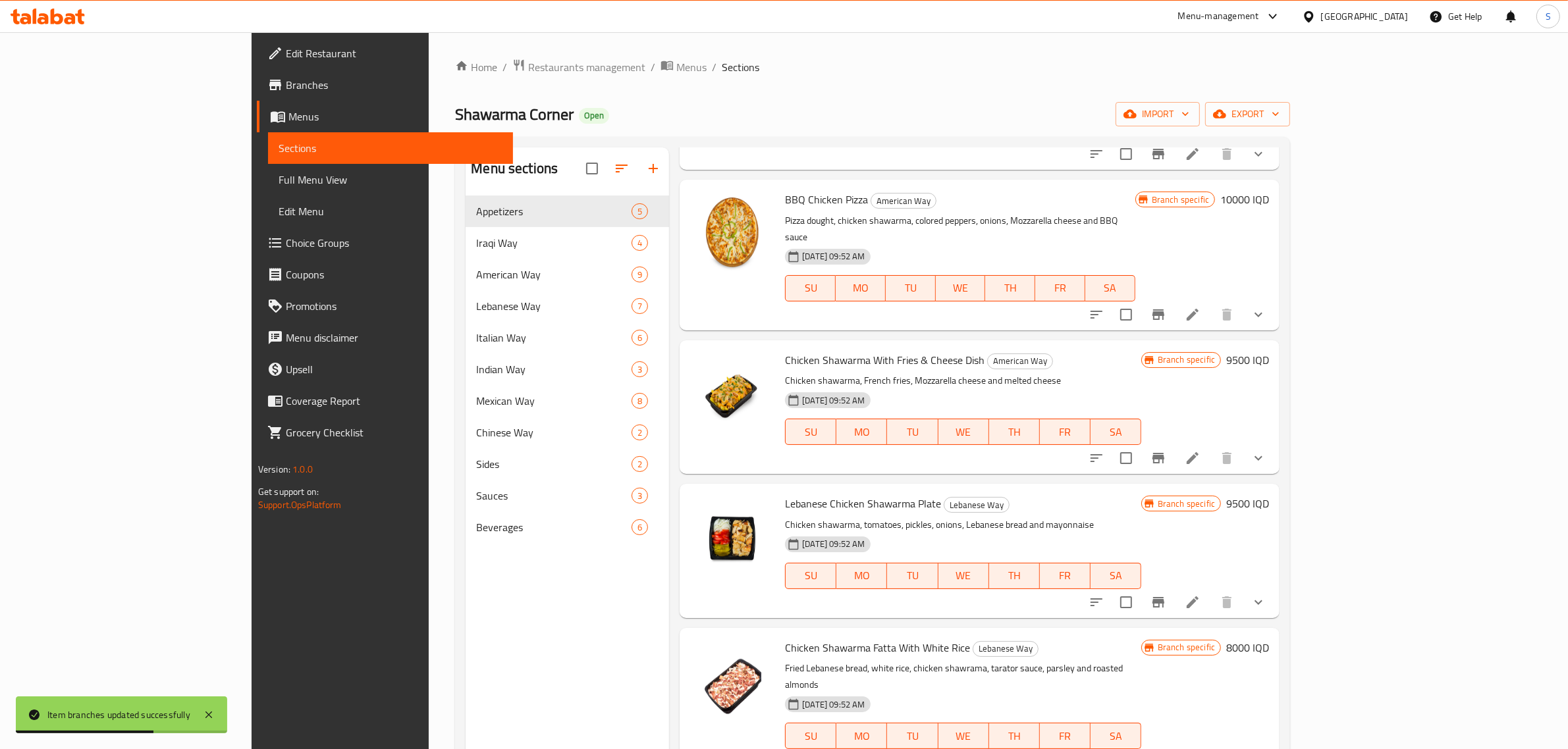
scroll to position [494, 0]
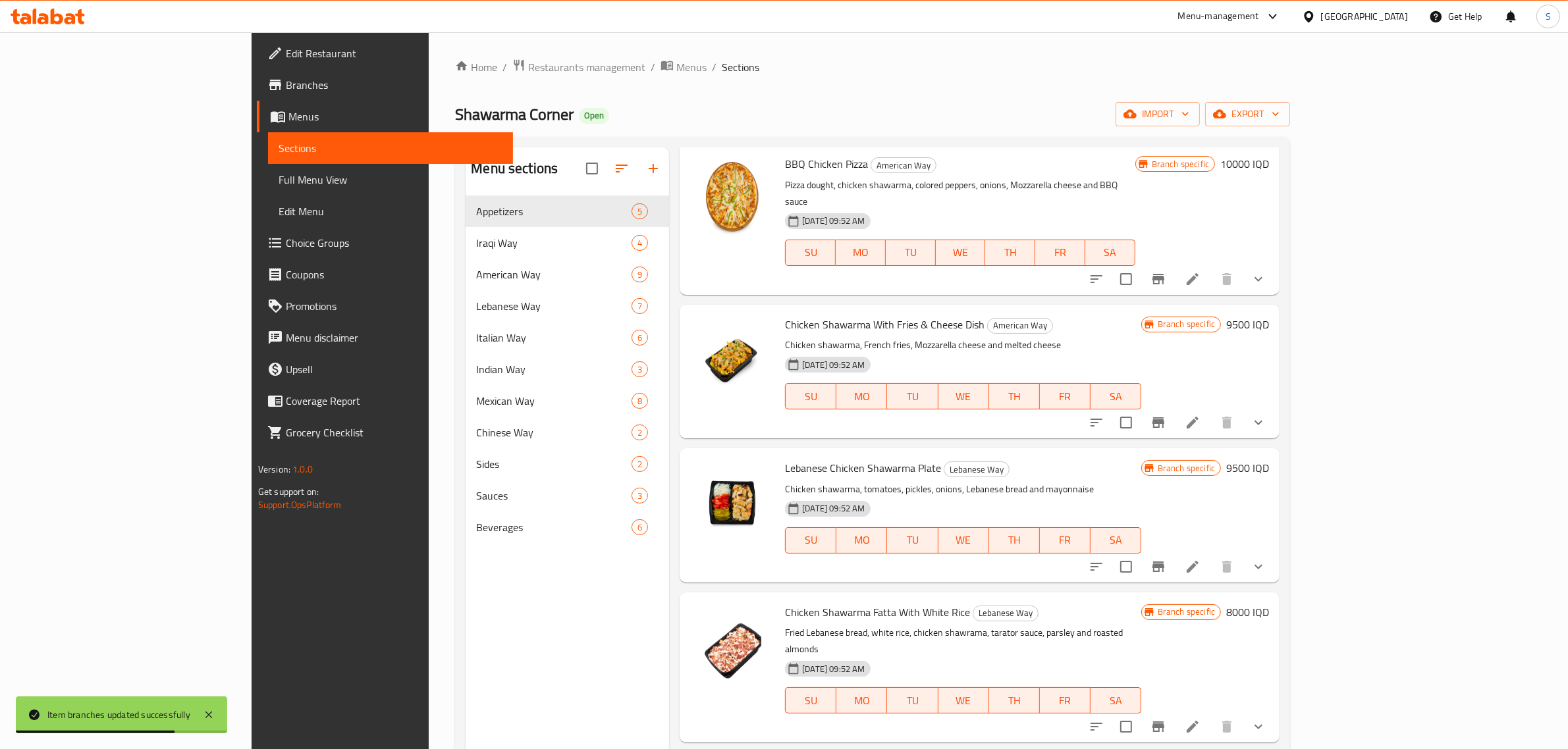
type input "دجاج"
click at [1166, 415] on icon "Branch-specific-item" at bounding box center [1158, 422] width 16 height 16
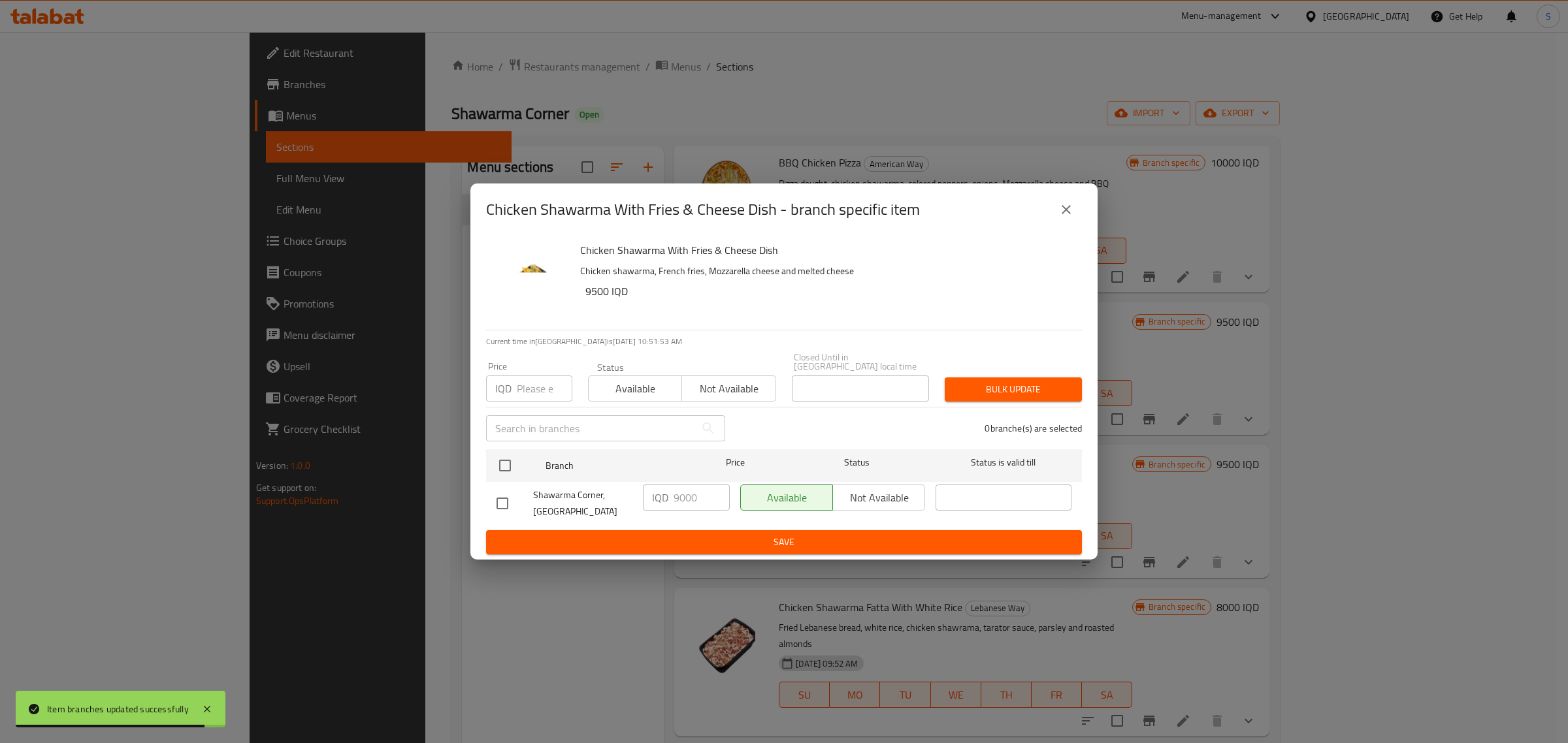
click at [501, 497] on input "checkbox" at bounding box center [502, 503] width 27 height 27
checkbox input "true"
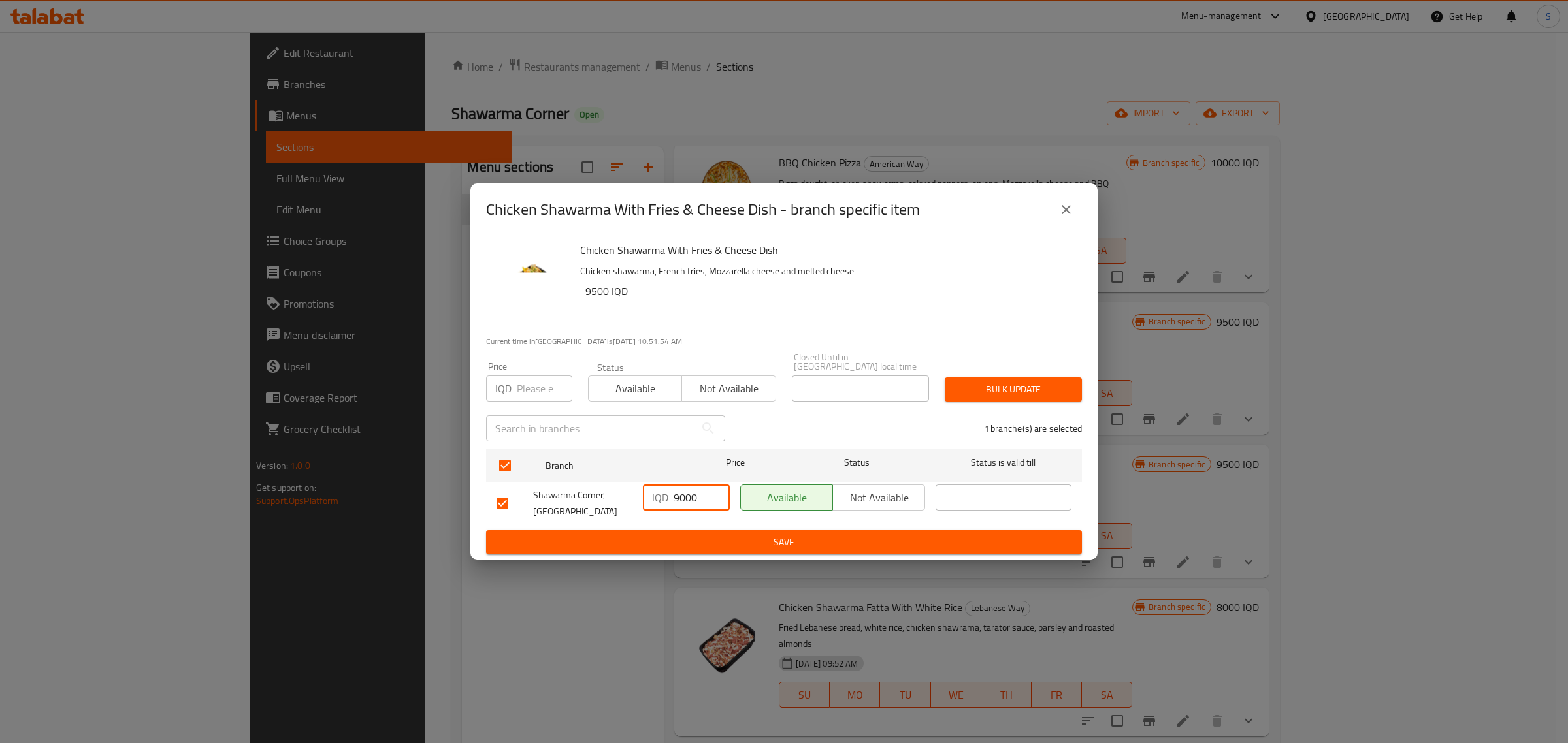
click at [683, 497] on input "9000" at bounding box center [702, 497] width 56 height 26
type input "9500"
click at [824, 534] on span "Save" at bounding box center [784, 542] width 575 height 16
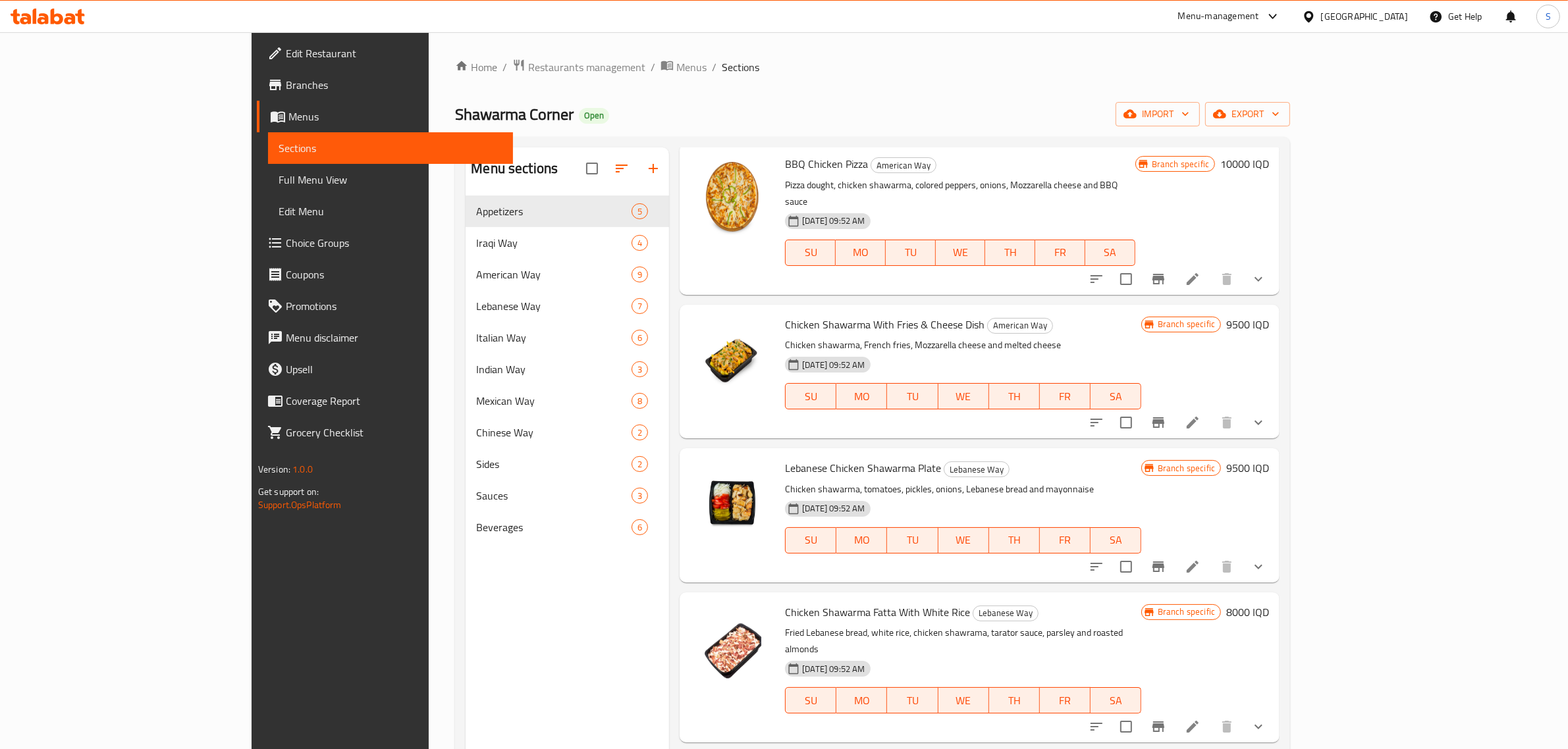
click at [1259, 18] on div "Menu-management" at bounding box center [1218, 16] width 81 height 16
click at [1219, 134] on div "Restaurant-Management" at bounding box center [1218, 146] width 124 height 30
